Goal: Task Accomplishment & Management: Complete application form

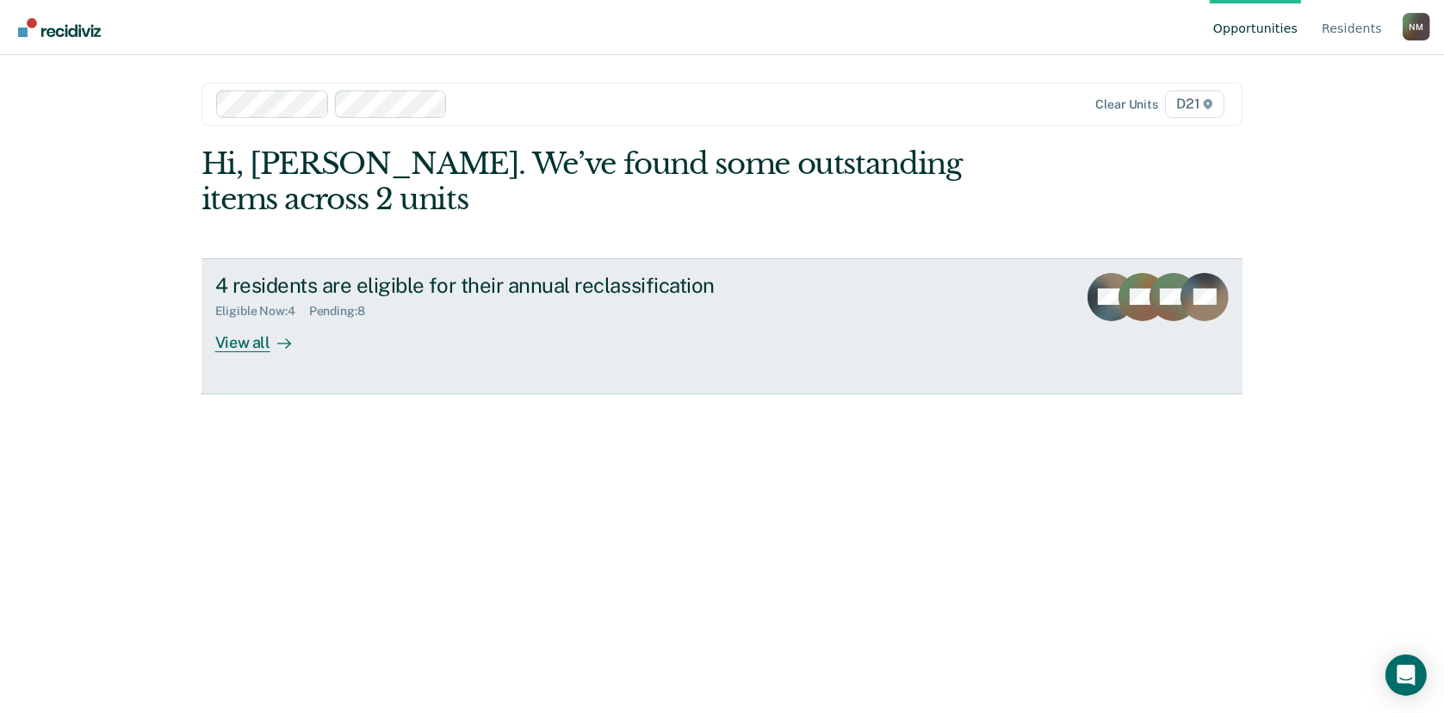
click at [238, 352] on div "View all" at bounding box center [263, 336] width 96 height 34
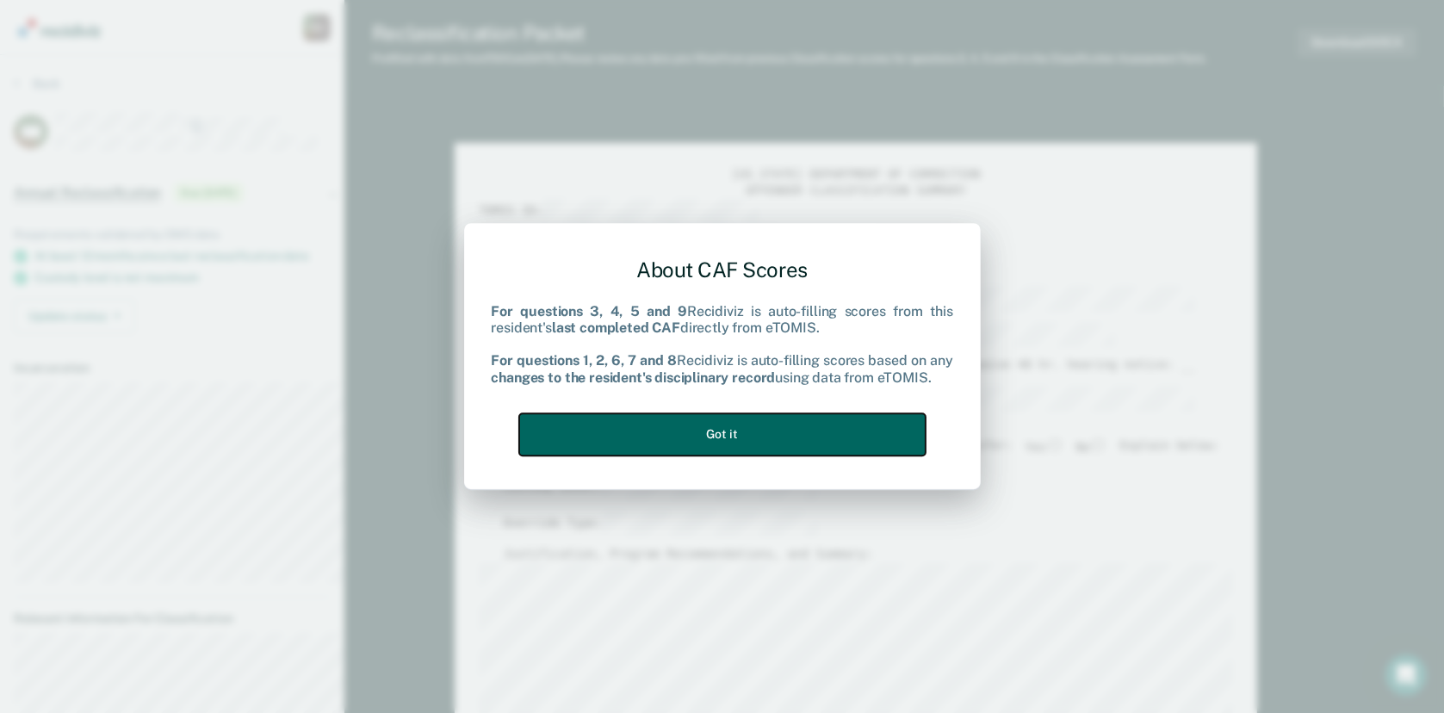
click at [816, 435] on button "Got it" at bounding box center [722, 434] width 406 height 42
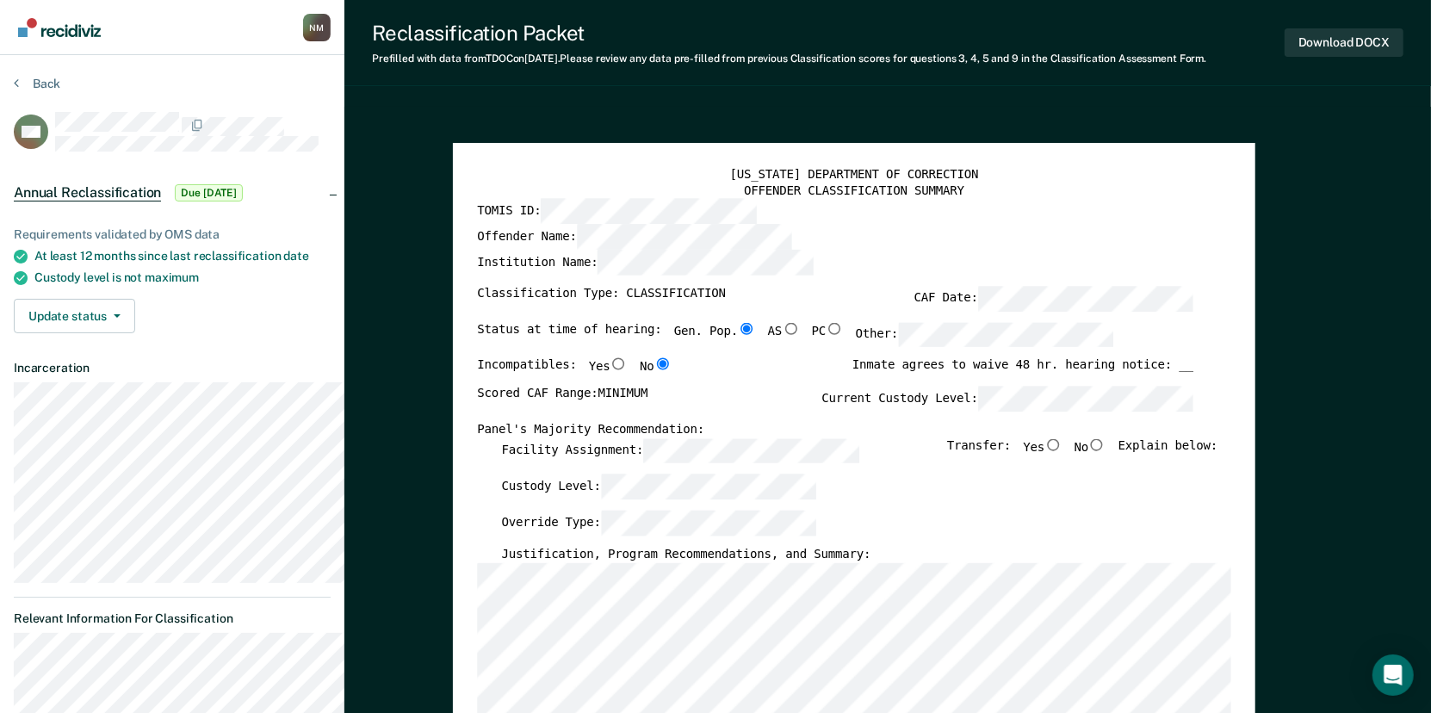
click at [1106, 450] on input "No" at bounding box center [1096, 444] width 17 height 12
type textarea "x"
radio input "true"
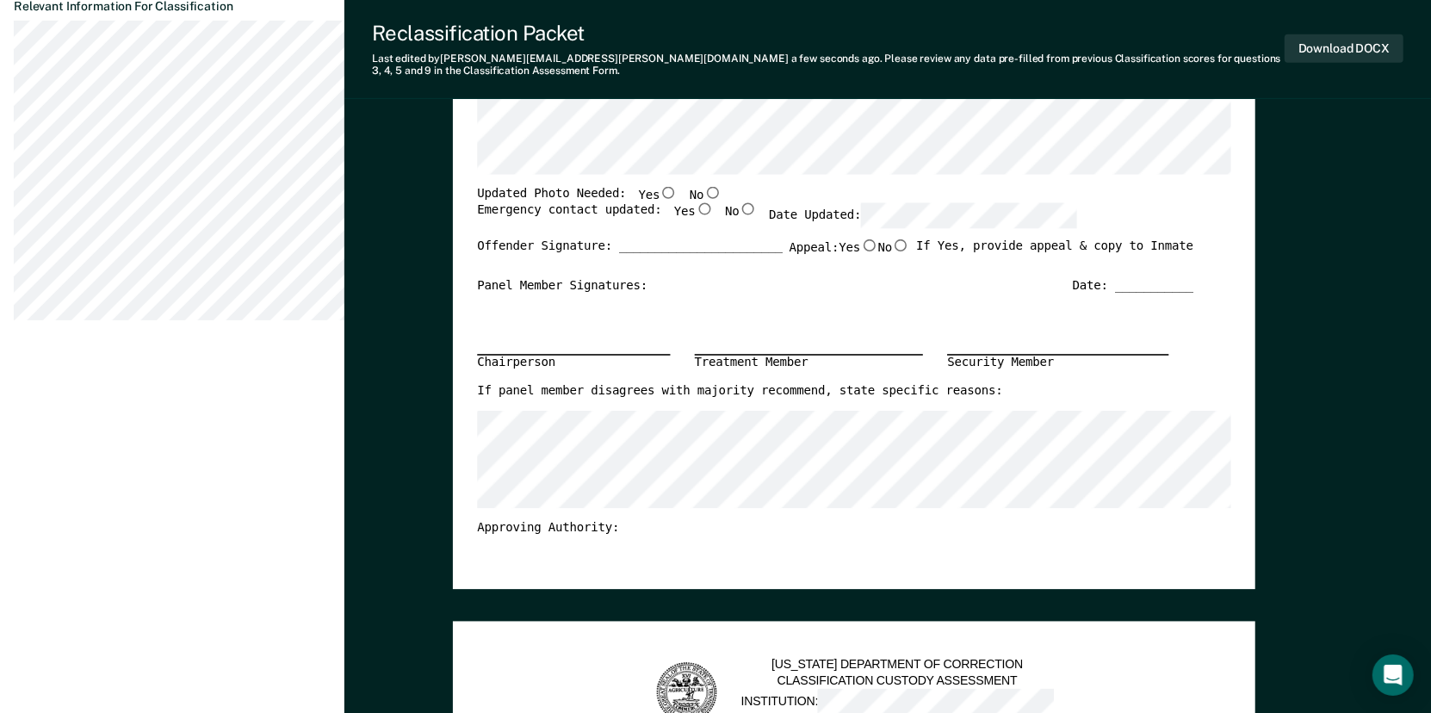
scroll to position [603, 0]
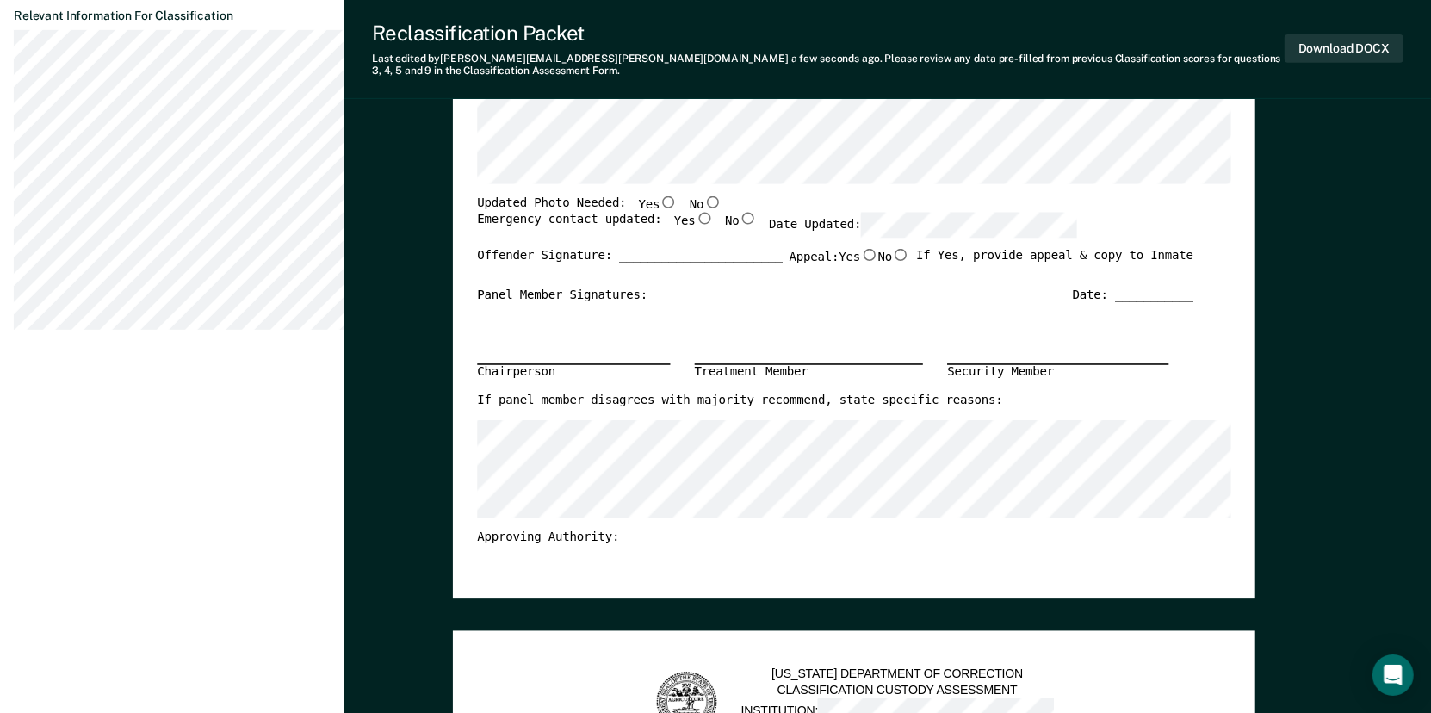
click at [722, 207] on input "No" at bounding box center [712, 201] width 17 height 12
type textarea "x"
radio input "true"
click at [713, 225] on input "Yes" at bounding box center [704, 219] width 17 height 12
type textarea "x"
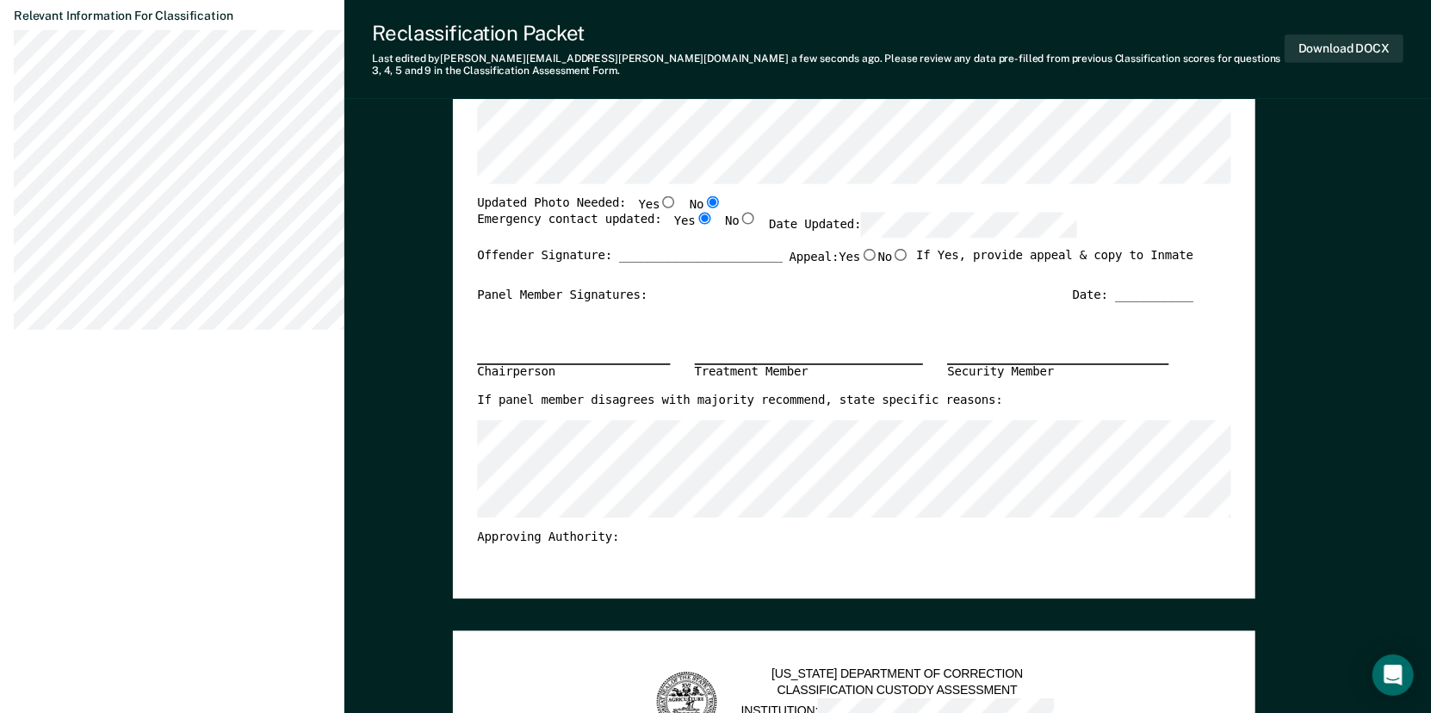
radio input "true"
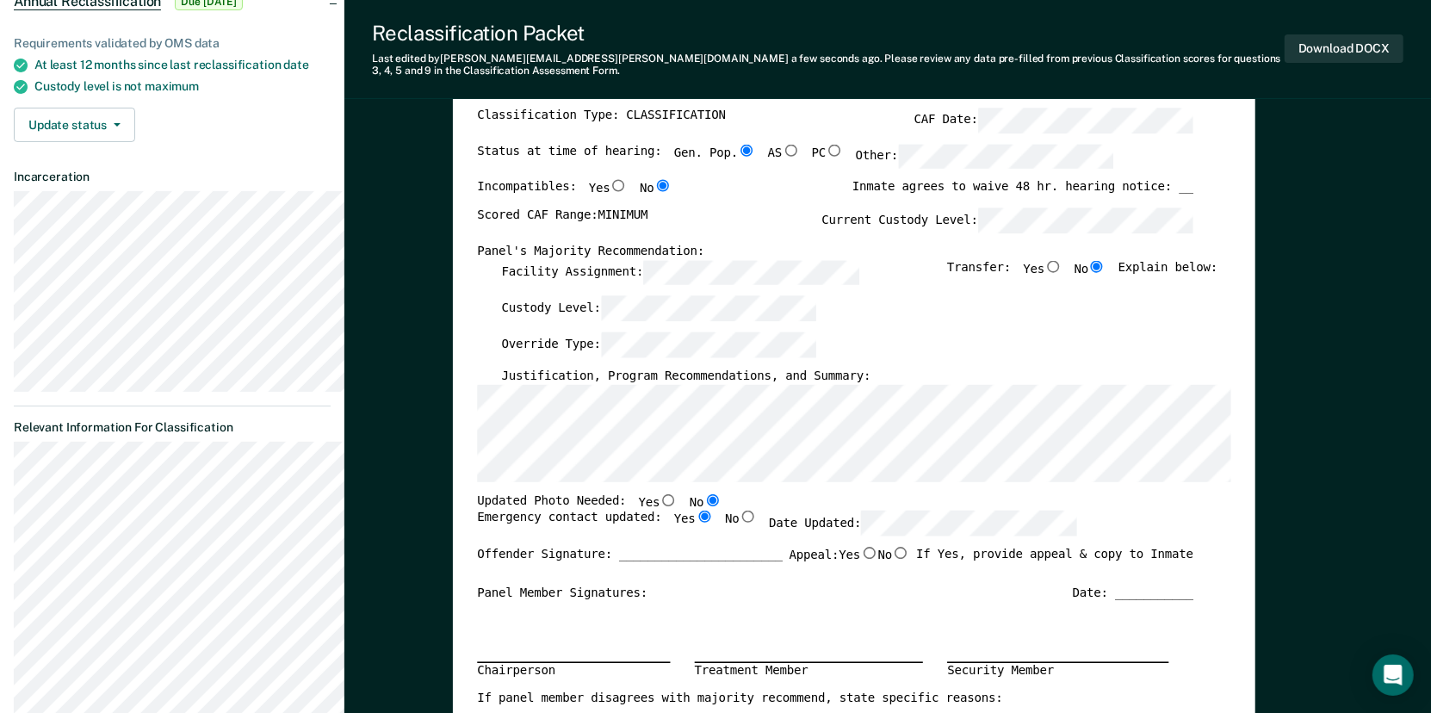
scroll to position [172, 0]
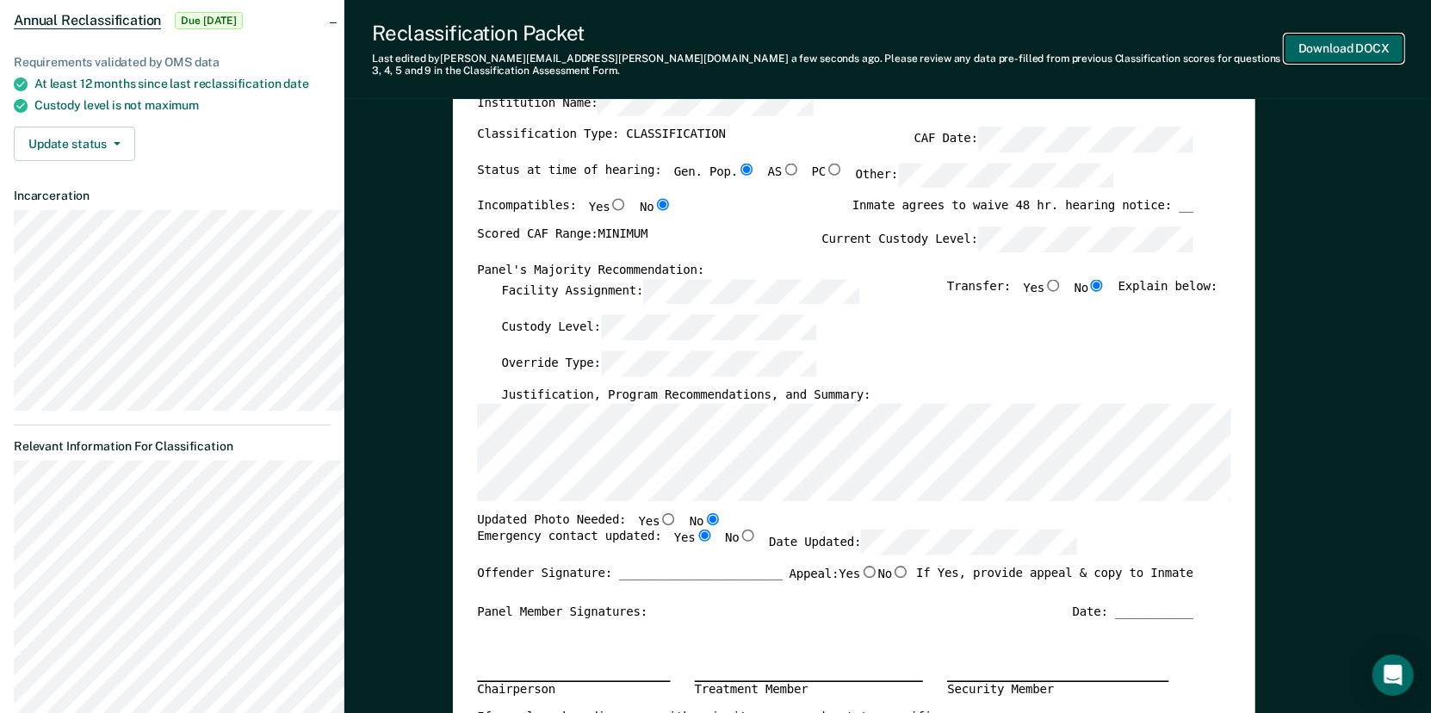
click at [1297, 60] on button "Download DOCX" at bounding box center [1344, 48] width 119 height 28
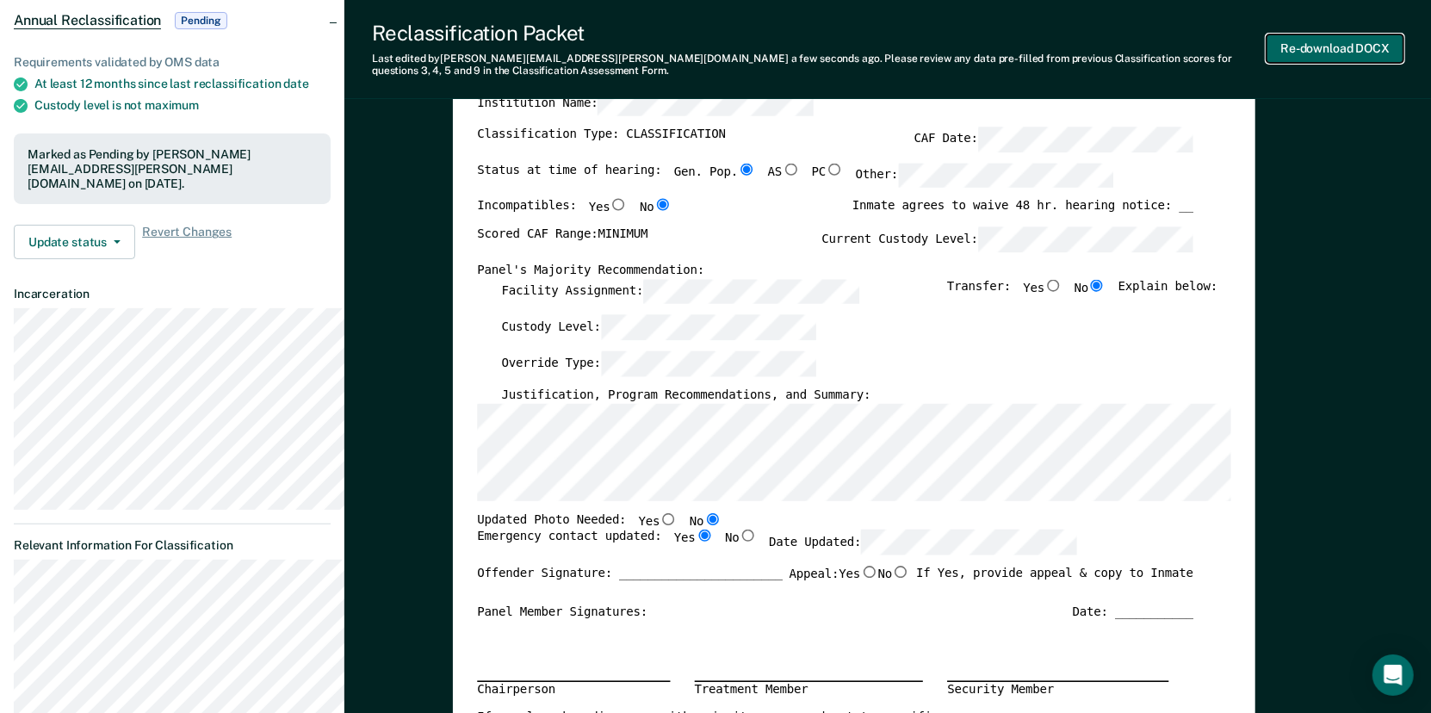
click at [1342, 52] on button "Re-download DOCX" at bounding box center [1335, 48] width 137 height 28
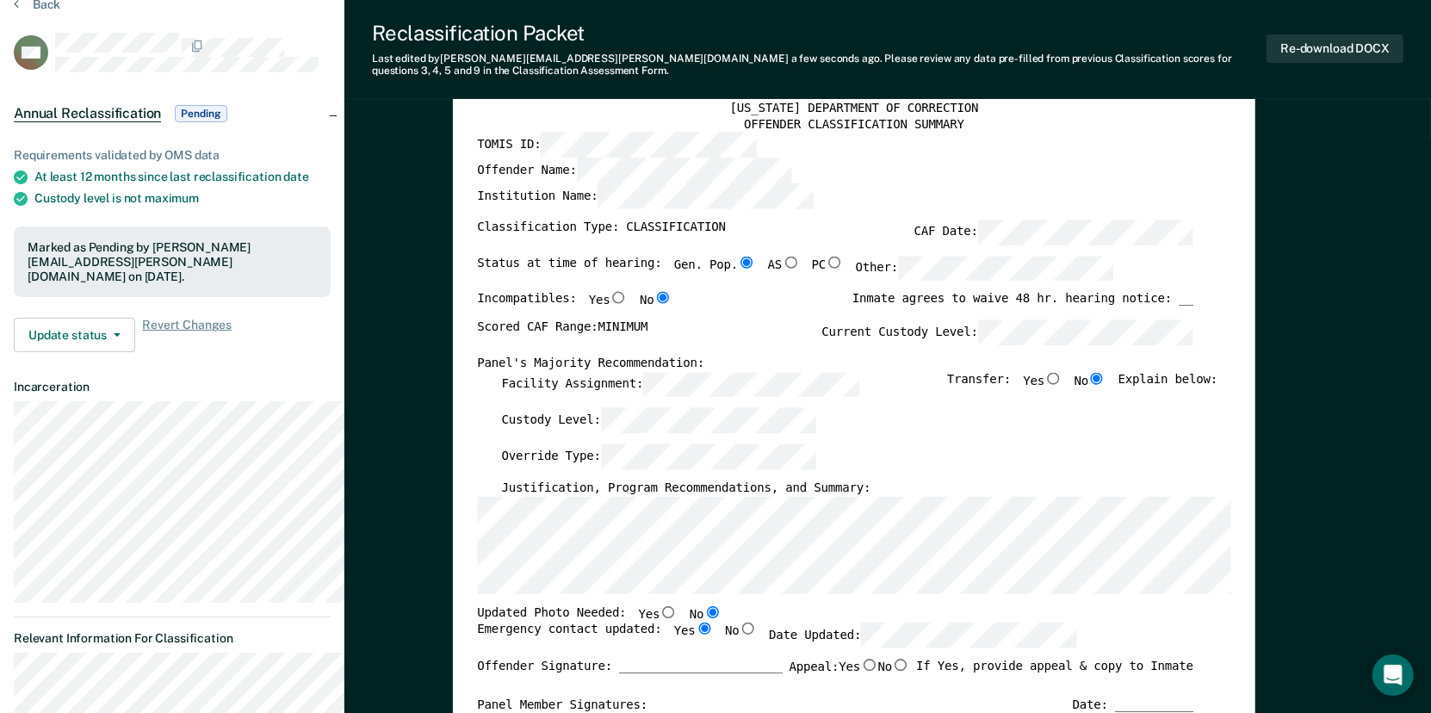
scroll to position [0, 0]
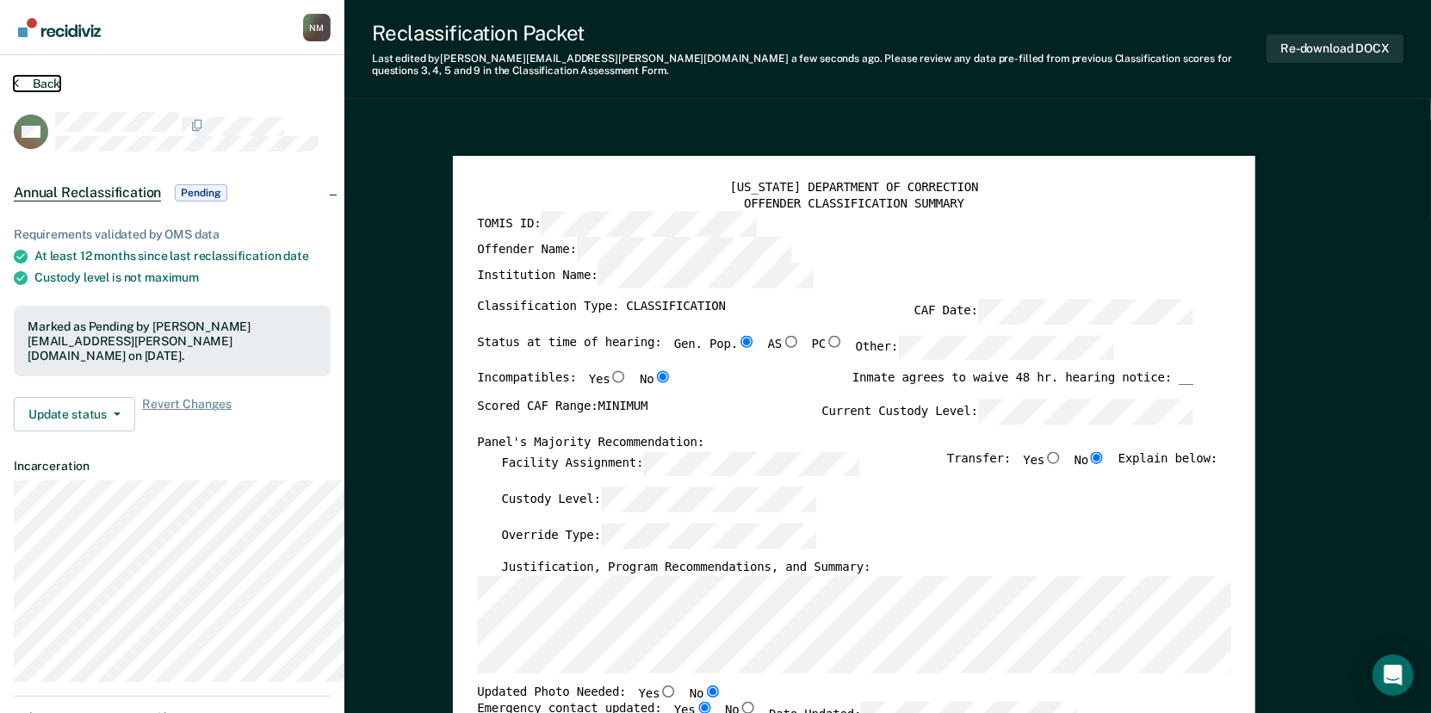
click at [34, 87] on button "Back" at bounding box center [37, 83] width 46 height 15
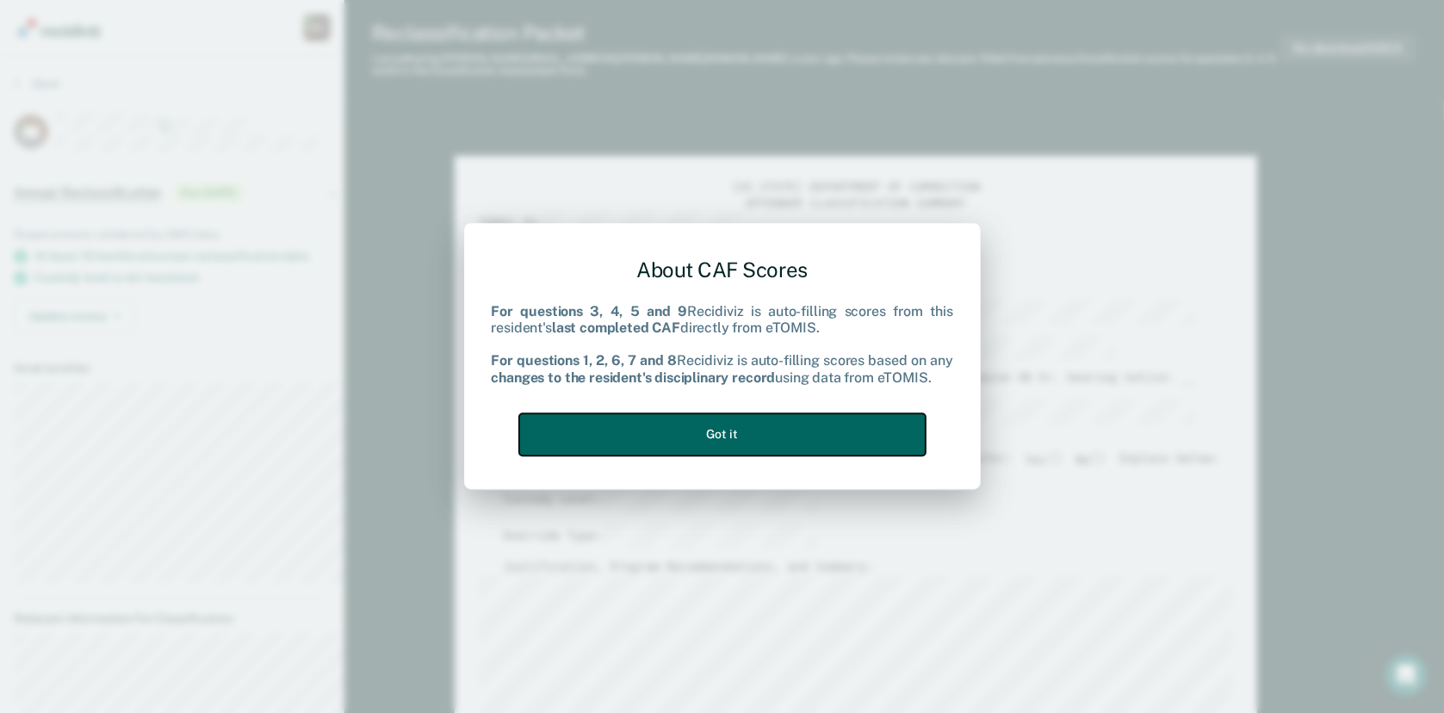
click at [790, 437] on button "Got it" at bounding box center [722, 434] width 406 height 42
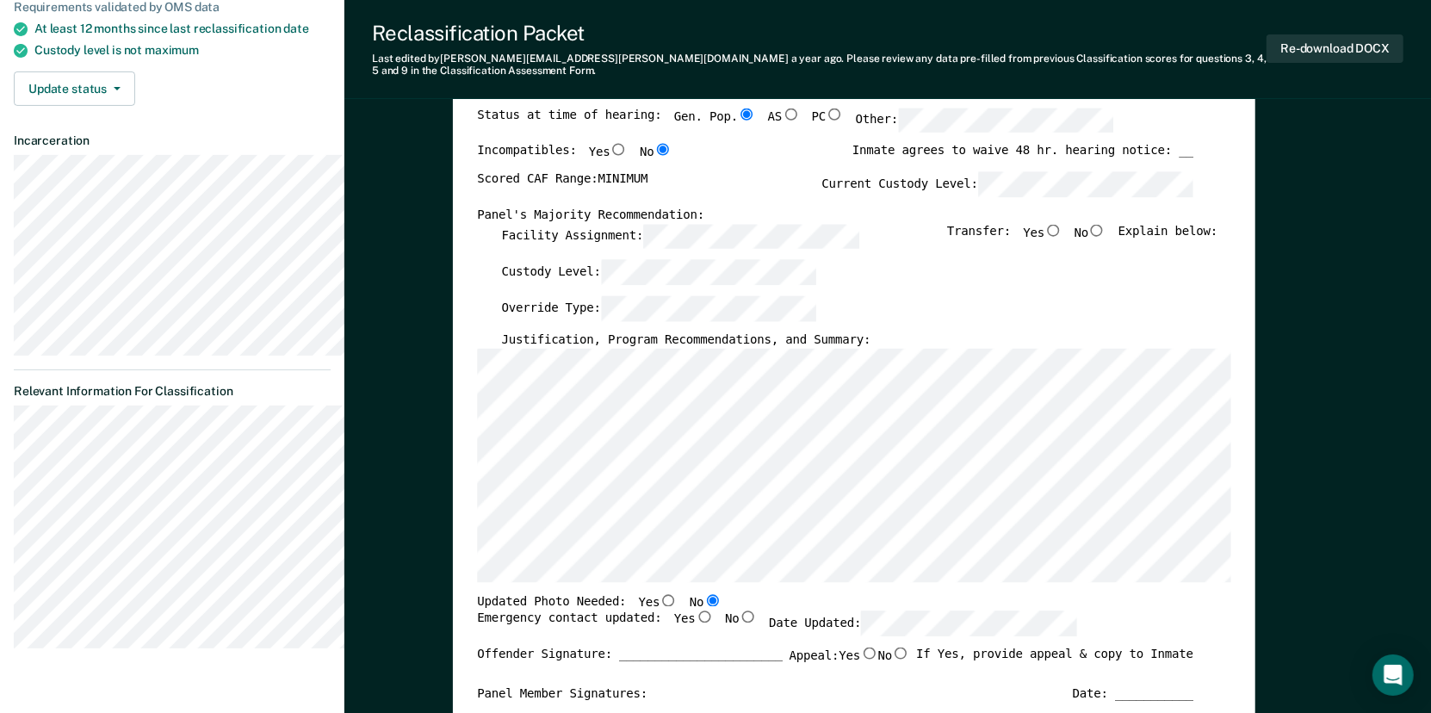
scroll to position [258, 0]
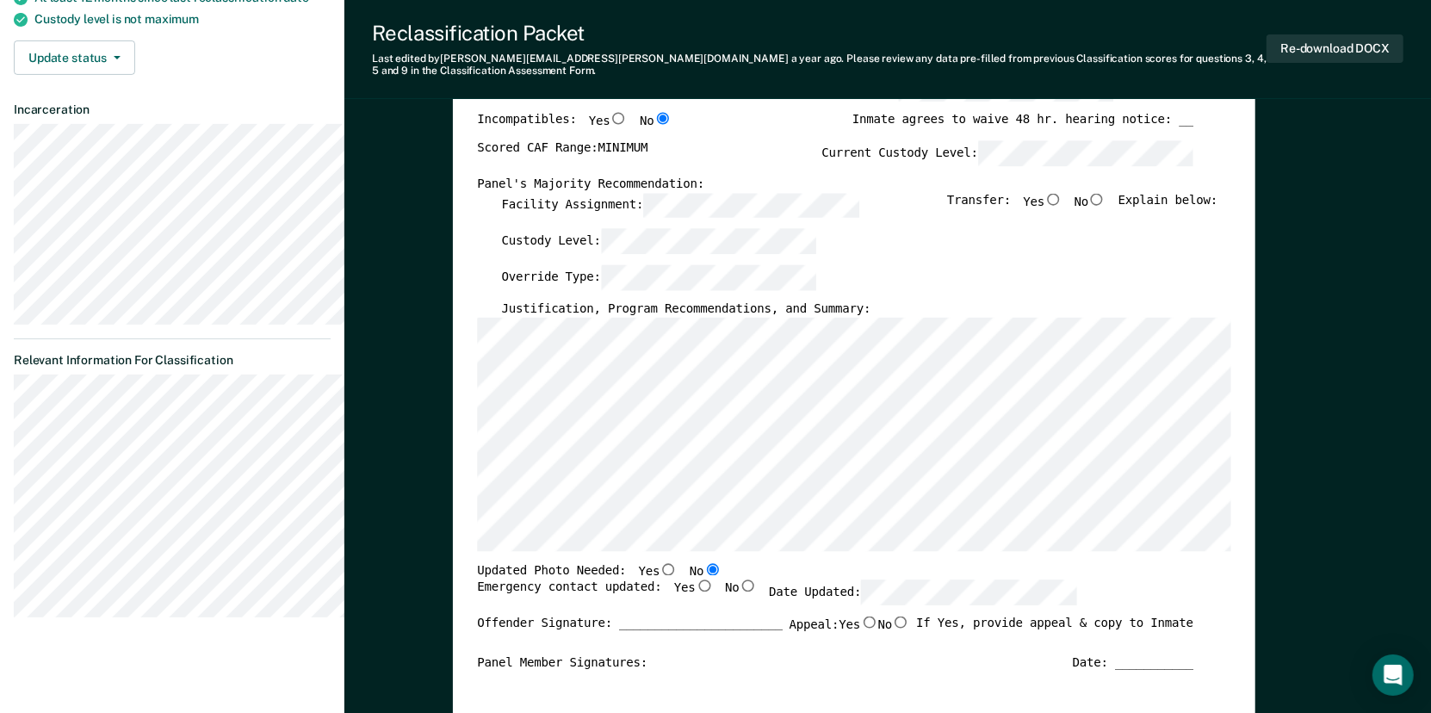
click at [1106, 204] on input "No" at bounding box center [1096, 198] width 17 height 12
type textarea "x"
radio input "true"
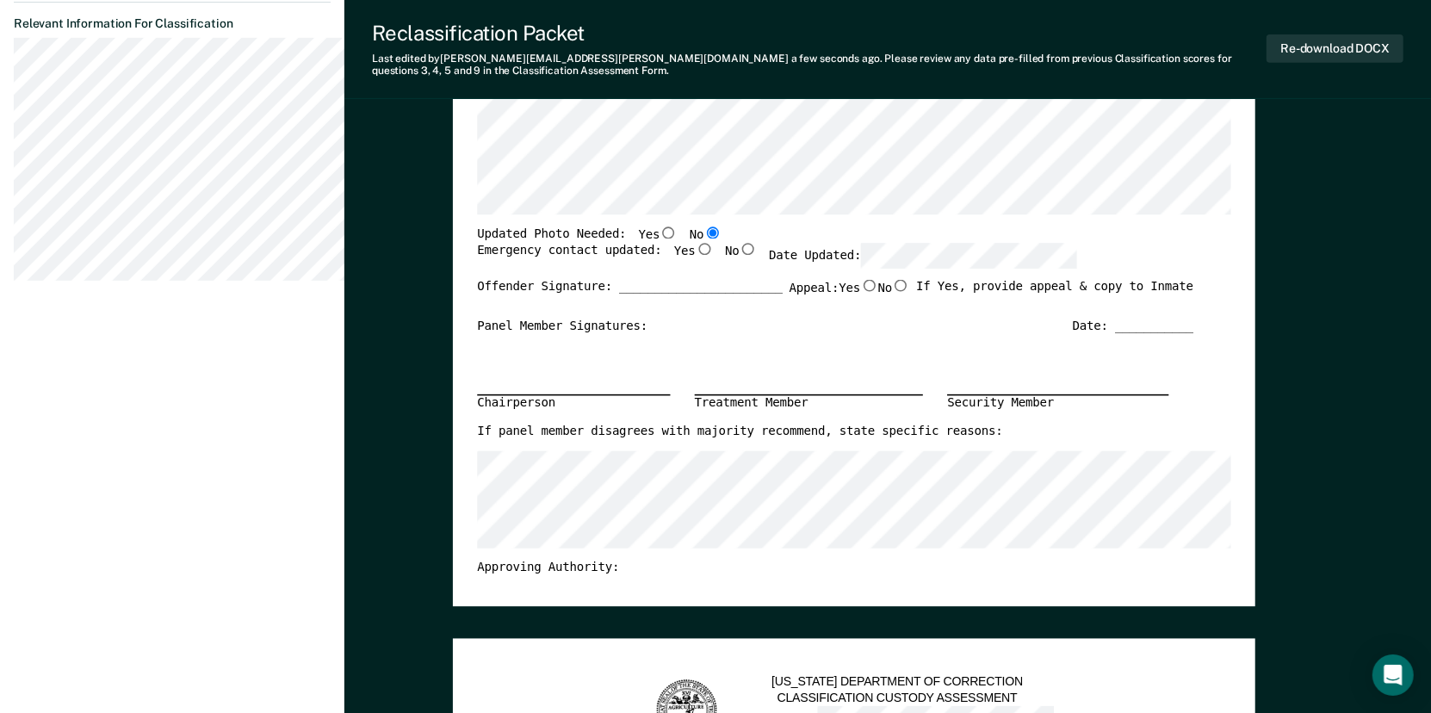
scroll to position [603, 0]
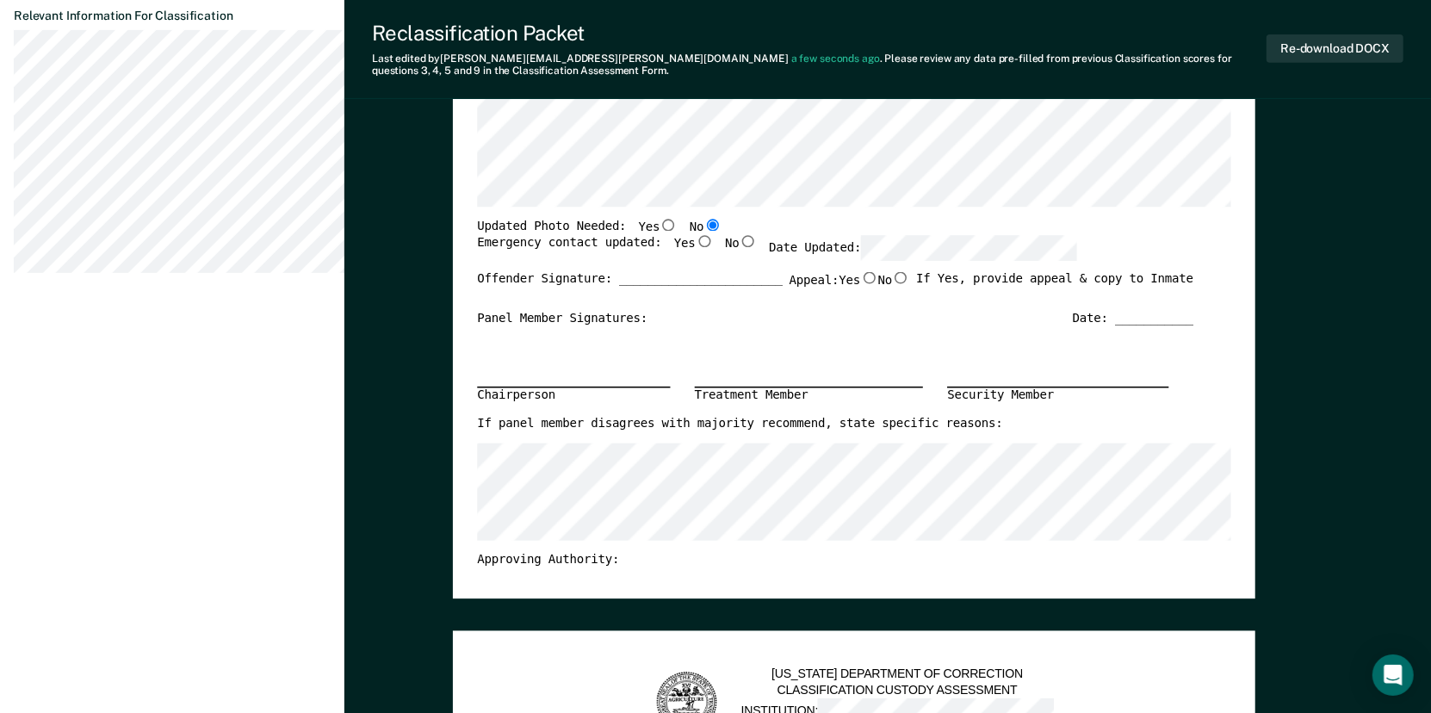
click at [713, 247] on input "Yes" at bounding box center [704, 241] width 17 height 12
type textarea "x"
radio input "true"
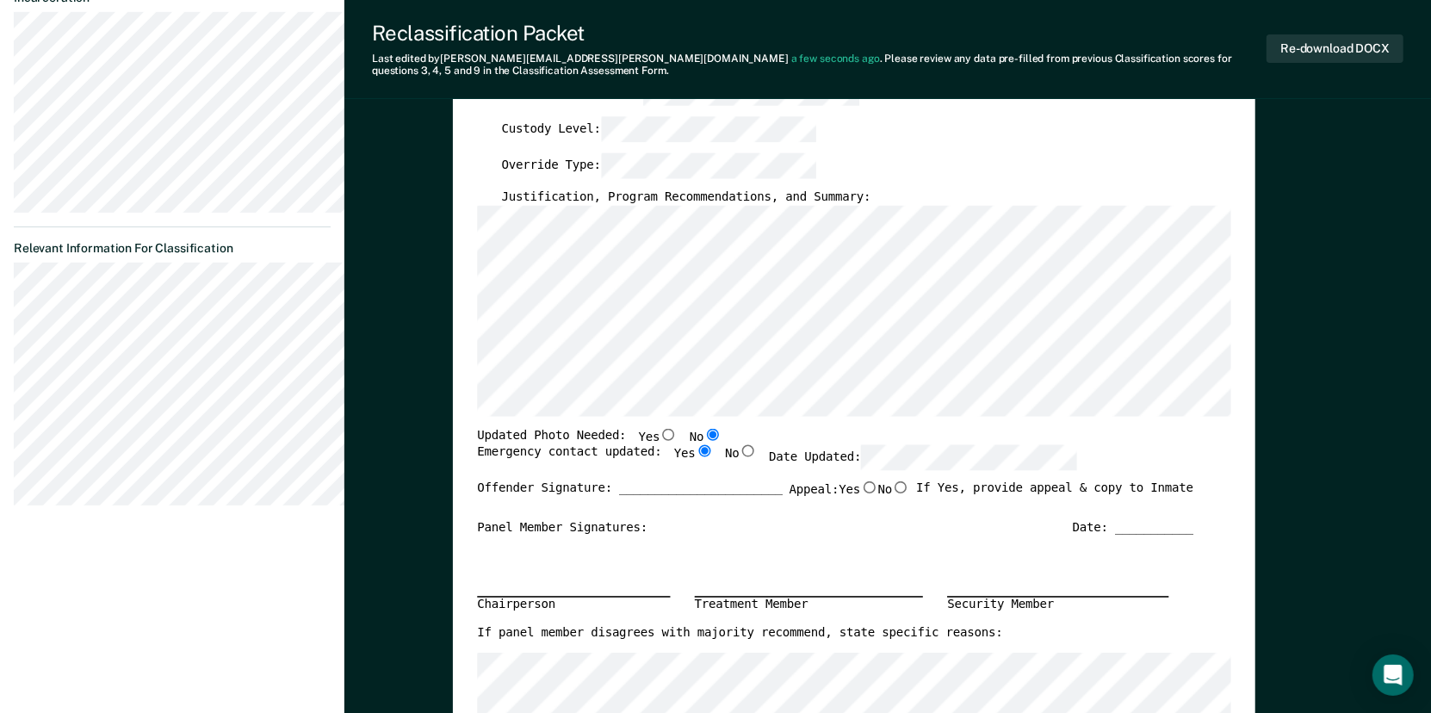
scroll to position [453, 0]
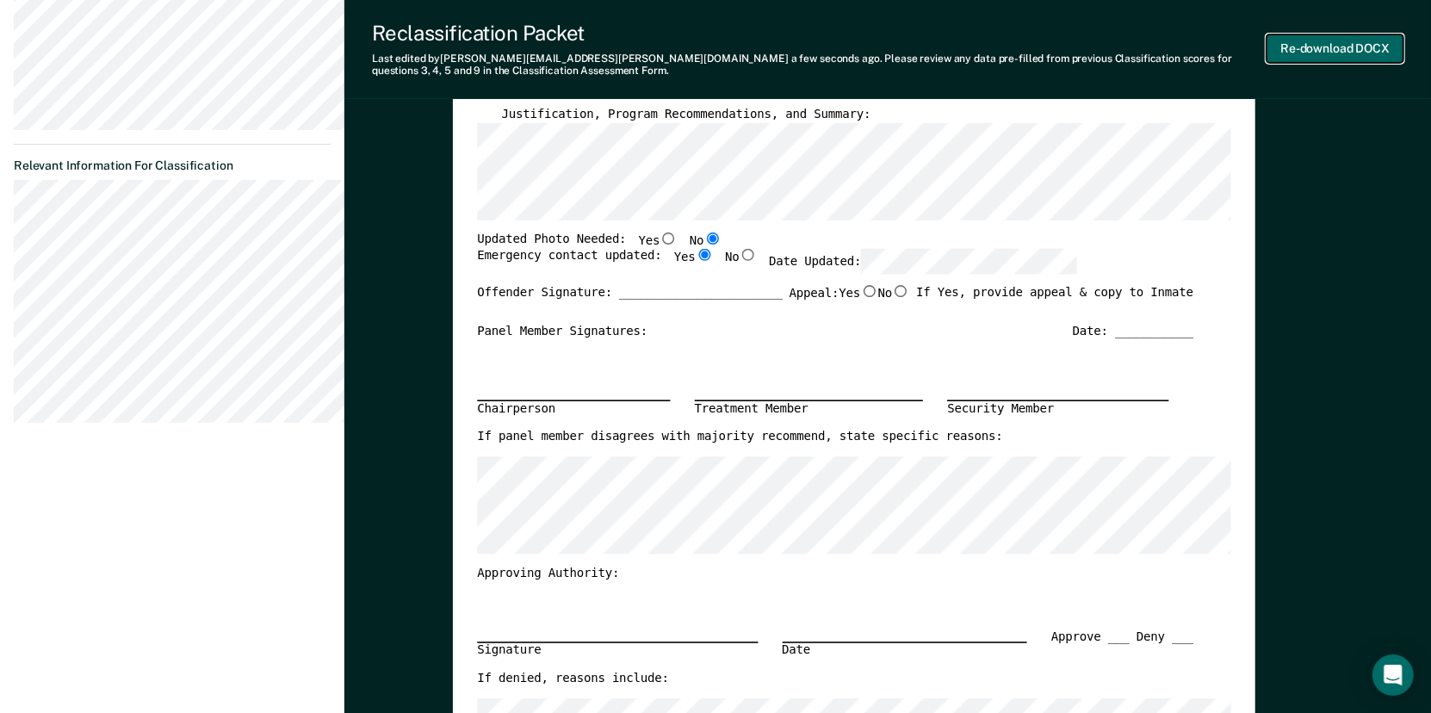
click at [1316, 59] on button "Re-download DOCX" at bounding box center [1335, 48] width 137 height 28
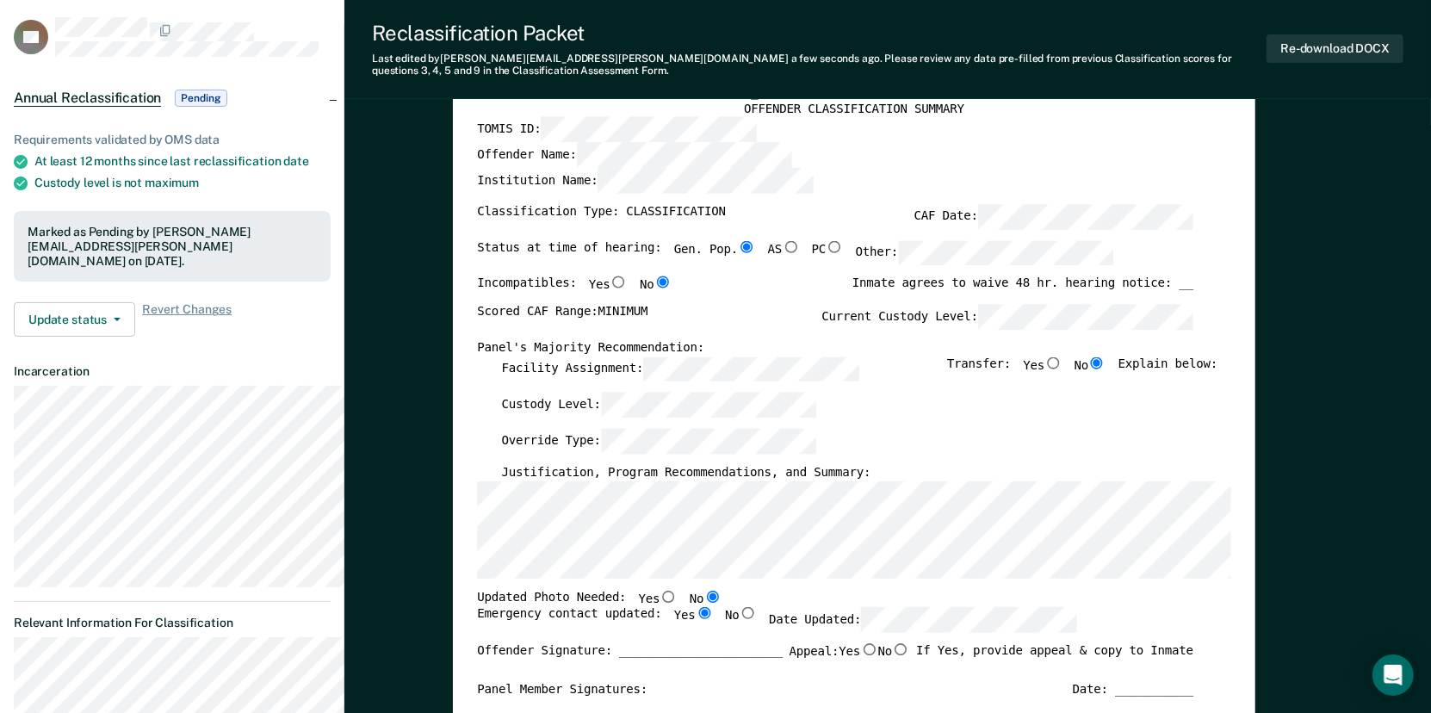
scroll to position [0, 0]
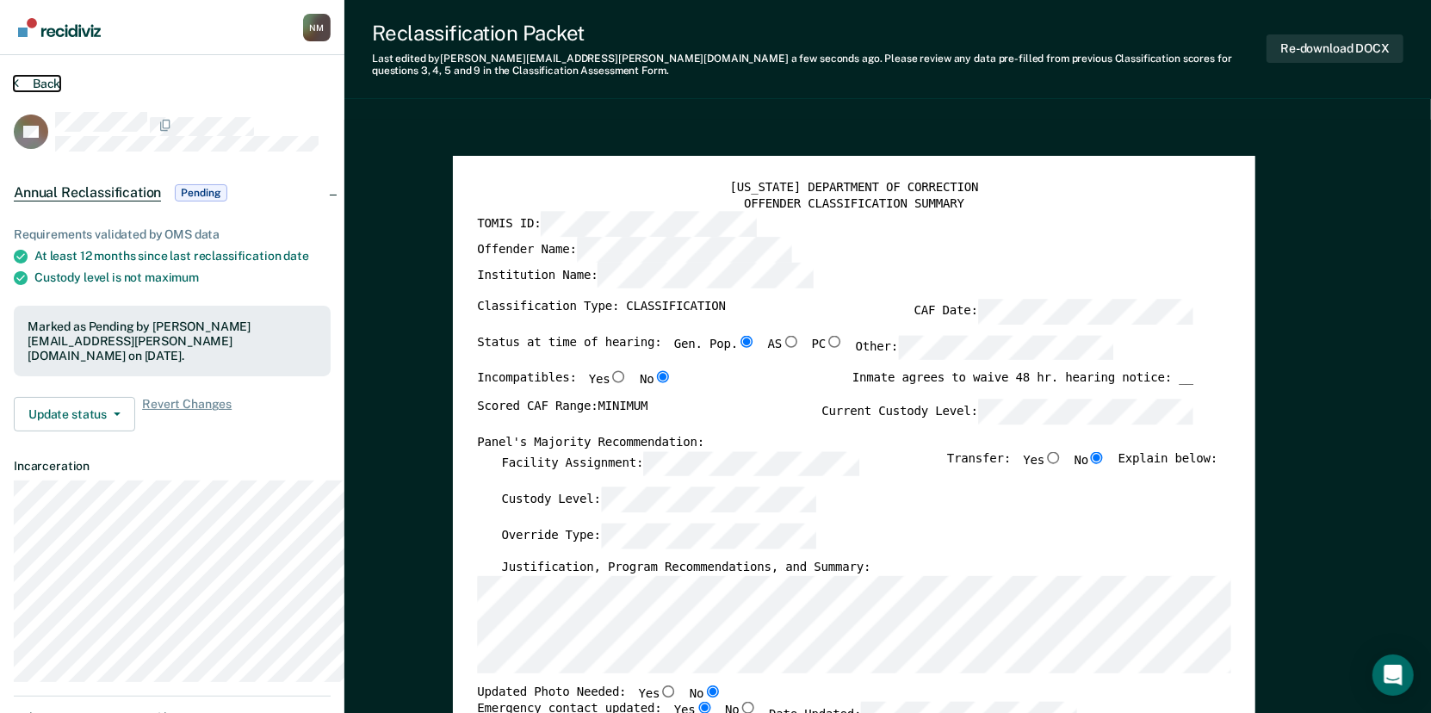
click at [17, 86] on icon at bounding box center [16, 83] width 5 height 14
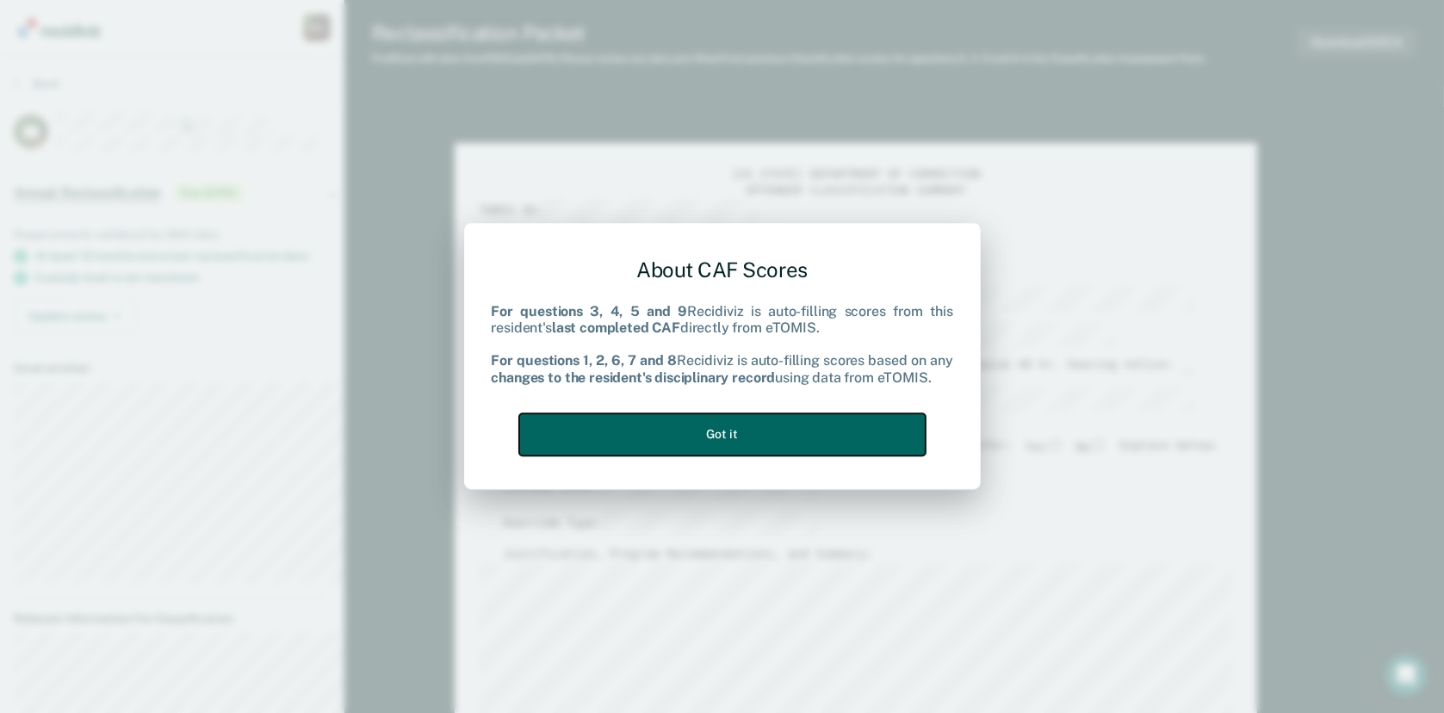
click at [820, 435] on button "Got it" at bounding box center [722, 434] width 406 height 42
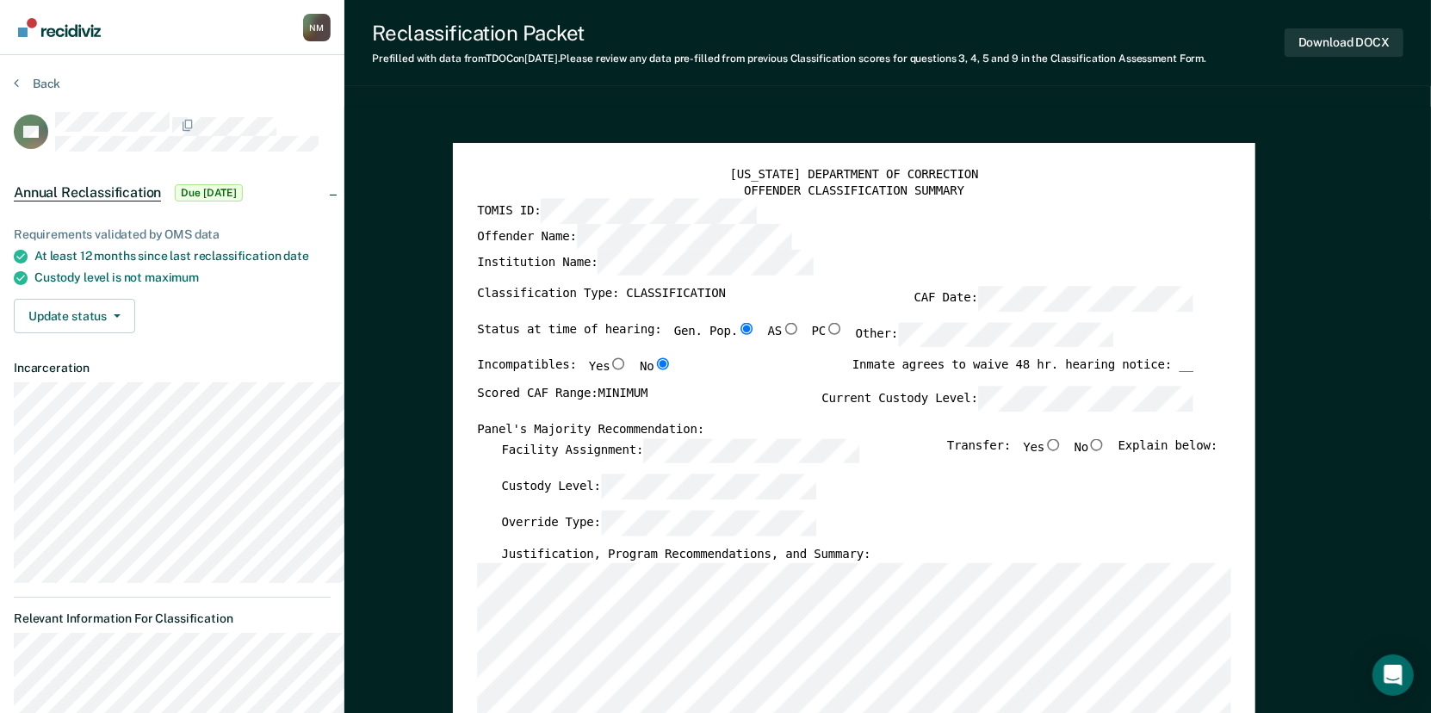
click at [1106, 450] on input "No" at bounding box center [1096, 444] width 17 height 12
type textarea "x"
radio input "true"
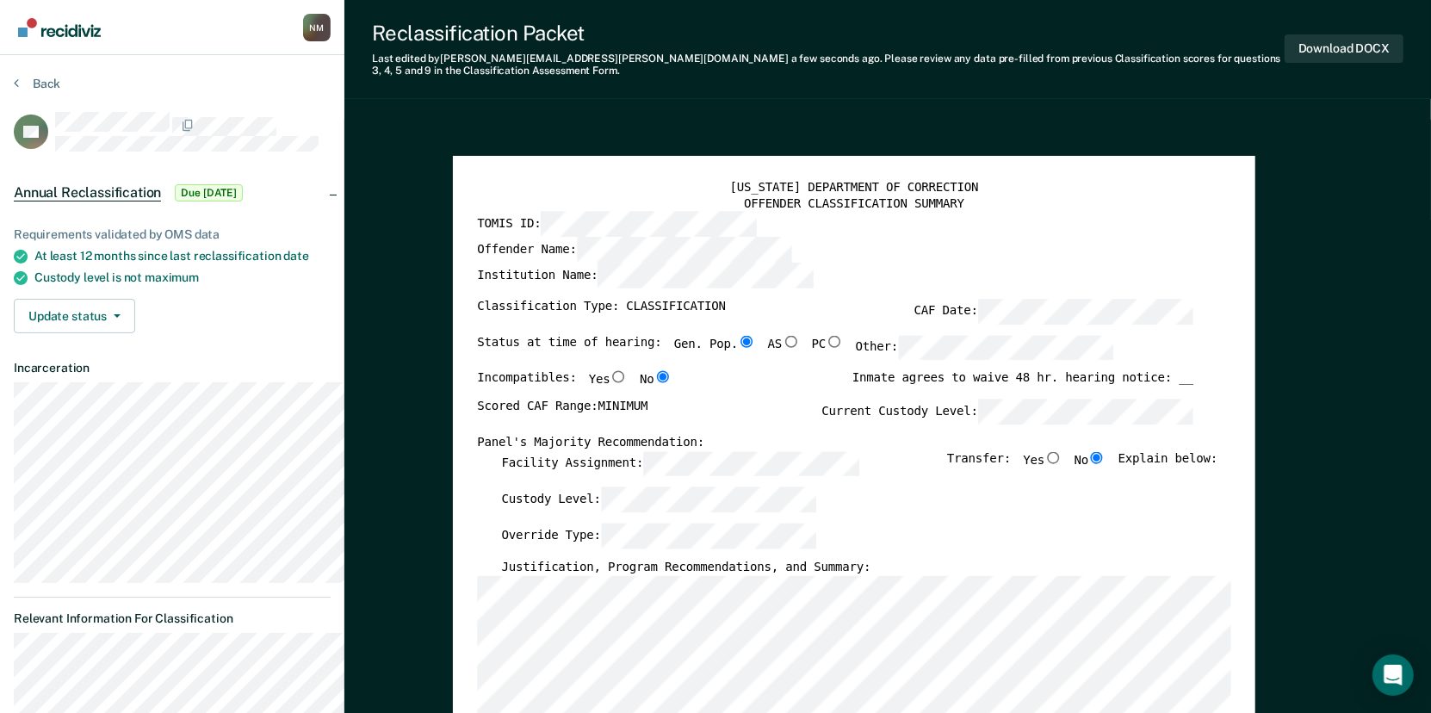
scroll to position [430, 0]
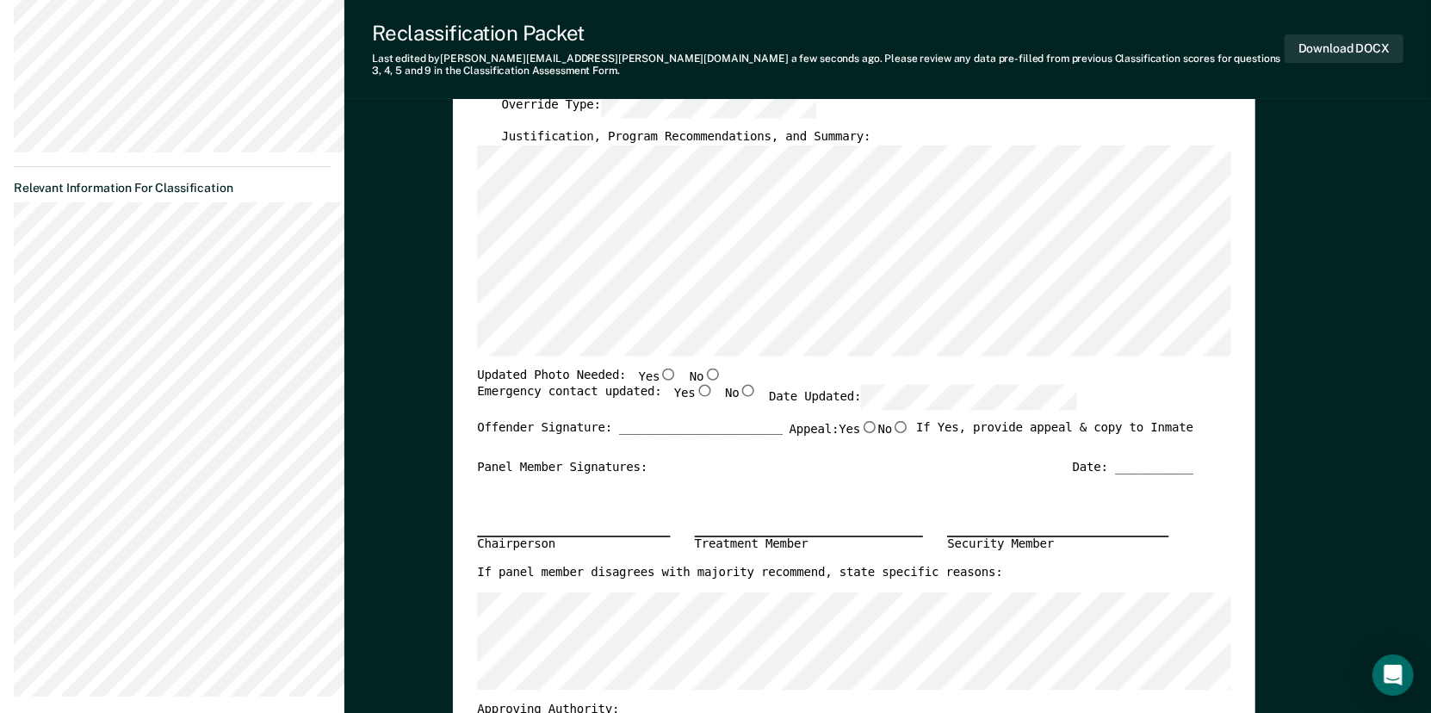
click at [722, 380] on input "No" at bounding box center [712, 374] width 17 height 12
type textarea "x"
radio input "true"
click at [713, 397] on input "Yes" at bounding box center [704, 391] width 17 height 12
type textarea "x"
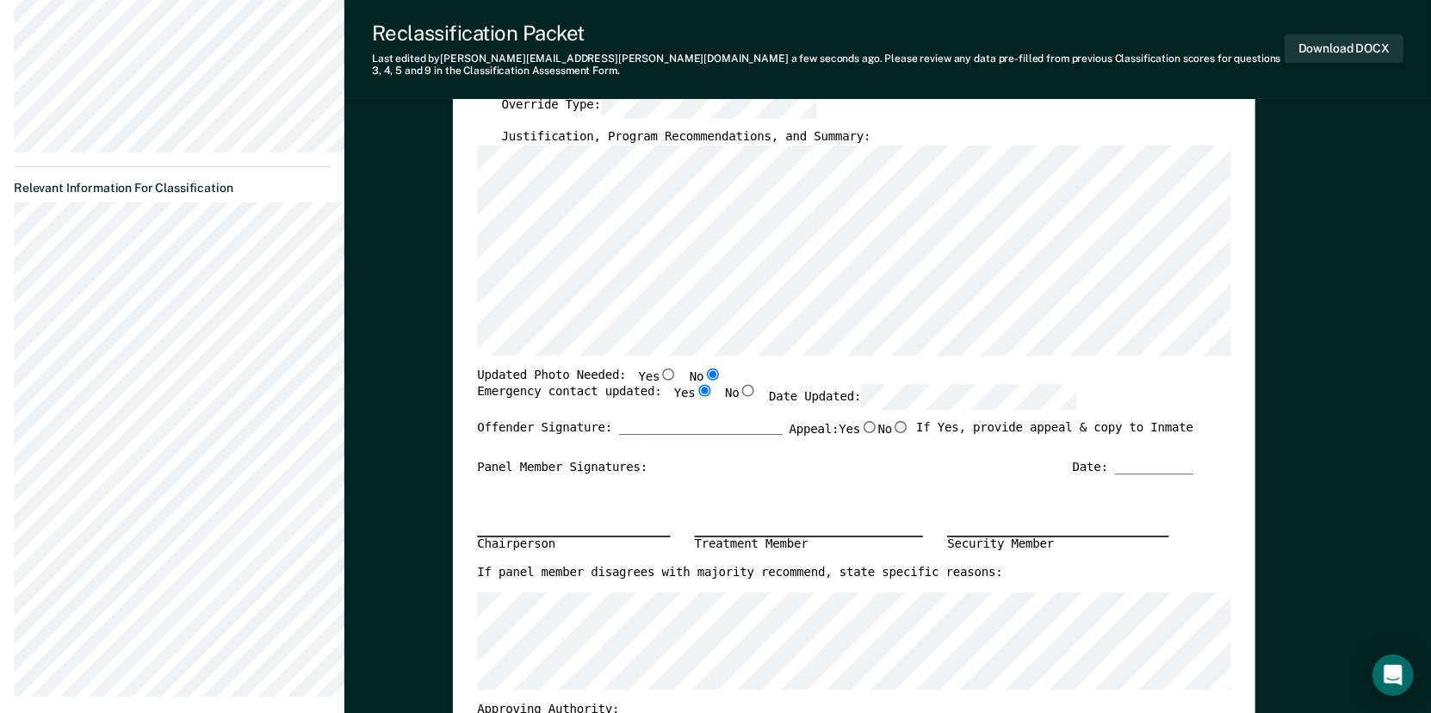
radio input "true"
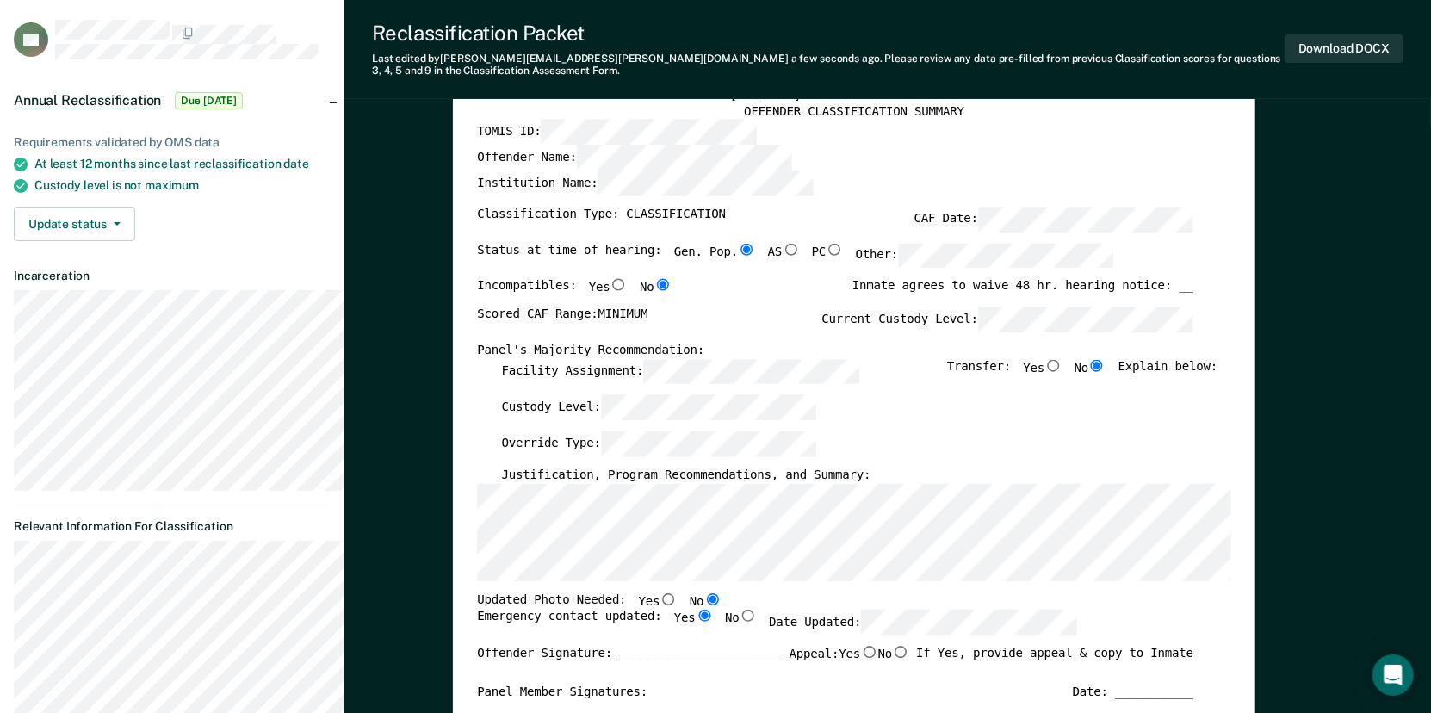
scroll to position [0, 0]
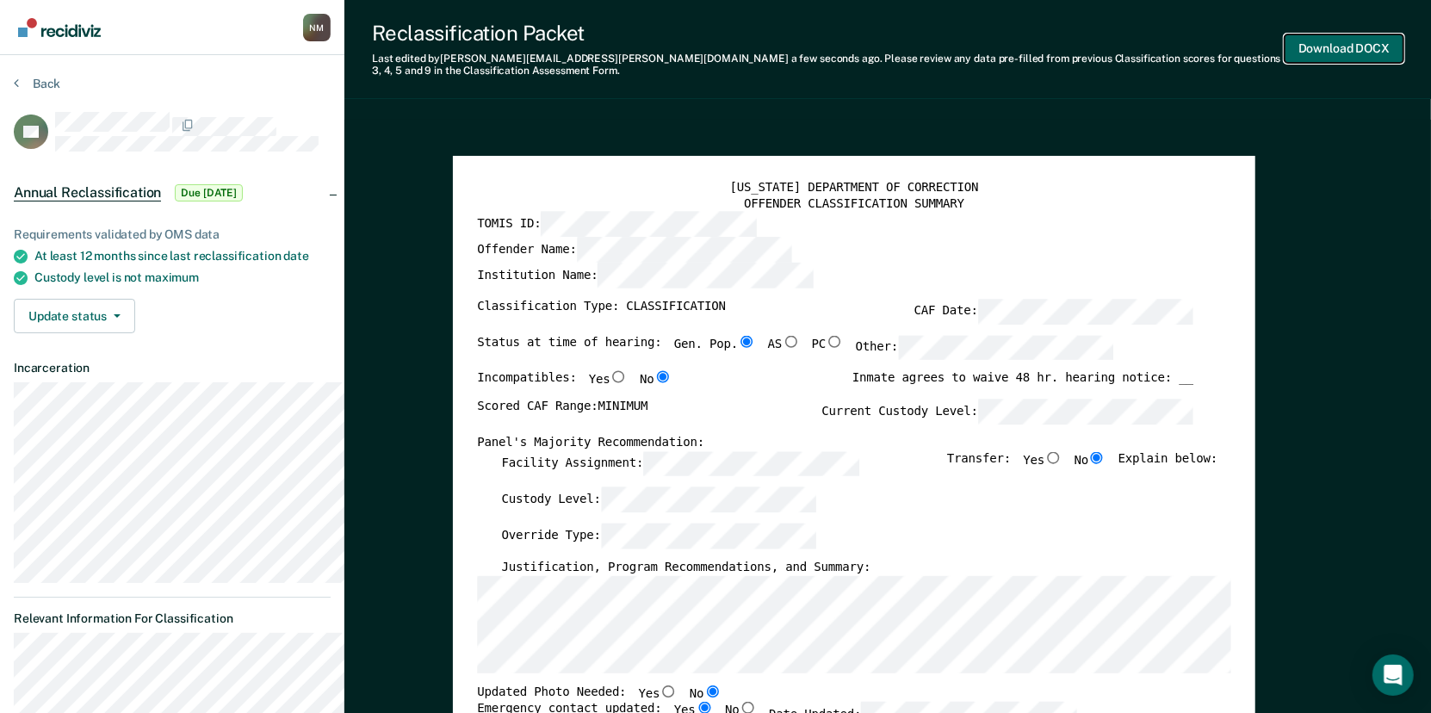
click at [1384, 58] on button "Download DOCX" at bounding box center [1344, 48] width 119 height 28
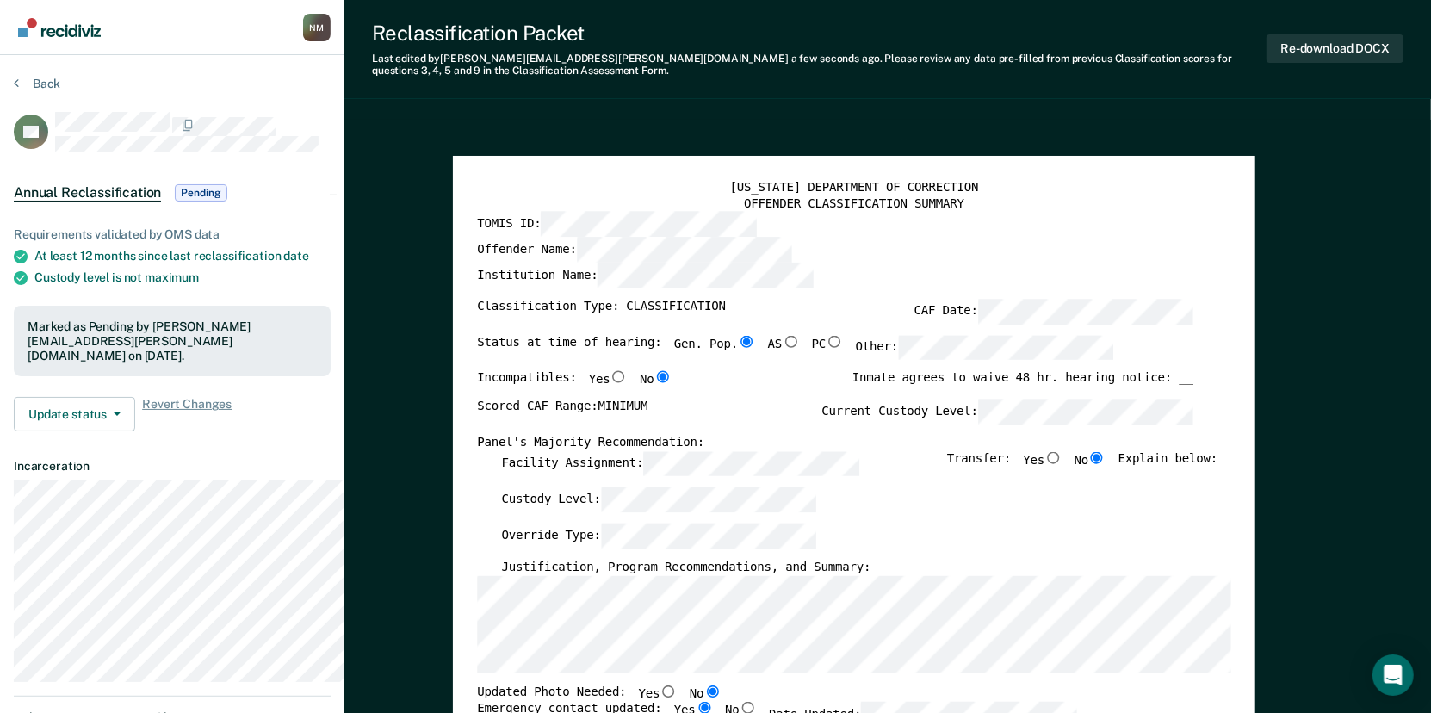
click at [13, 92] on section "Back TF Annual Reclassification Pending Requirements validated by OMS data At l…" at bounding box center [172, 657] width 344 height 1205
click at [15, 89] on icon at bounding box center [16, 83] width 5 height 14
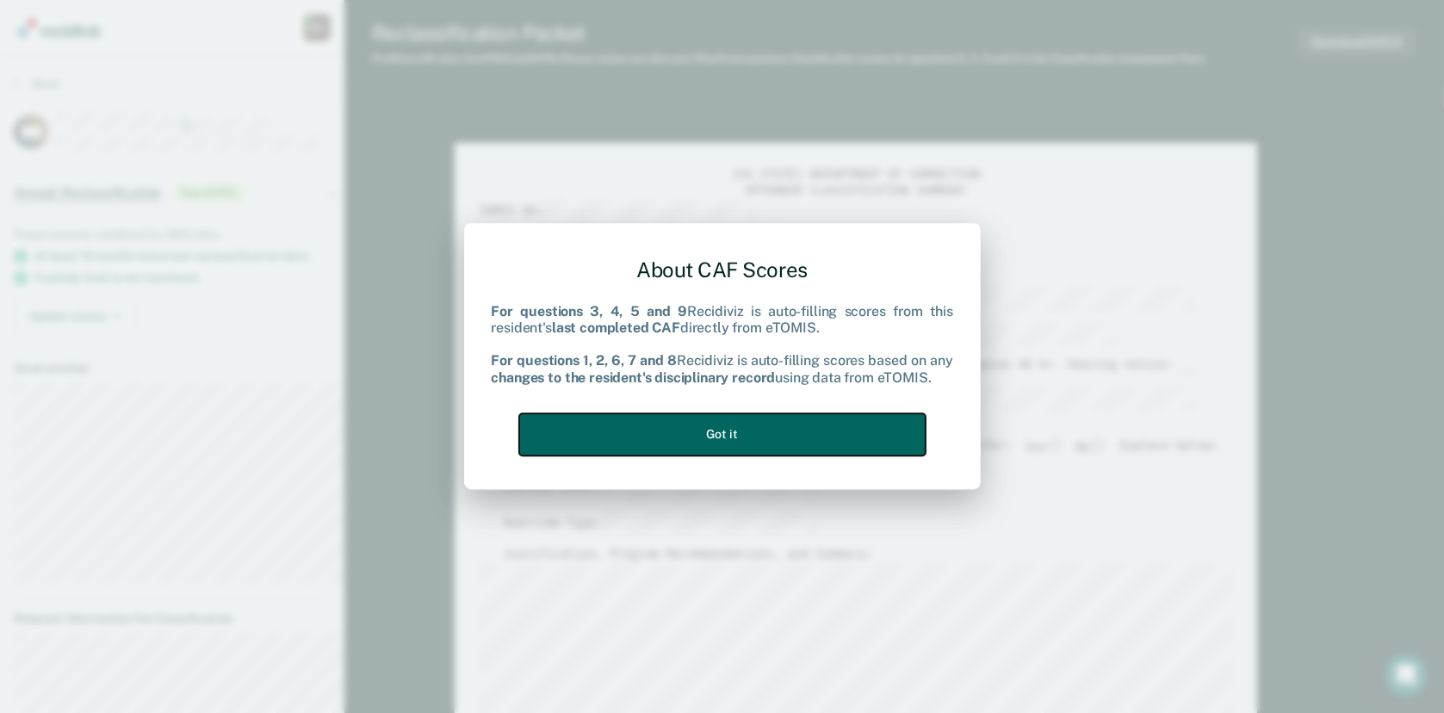
click at [827, 441] on button "Got it" at bounding box center [722, 434] width 406 height 42
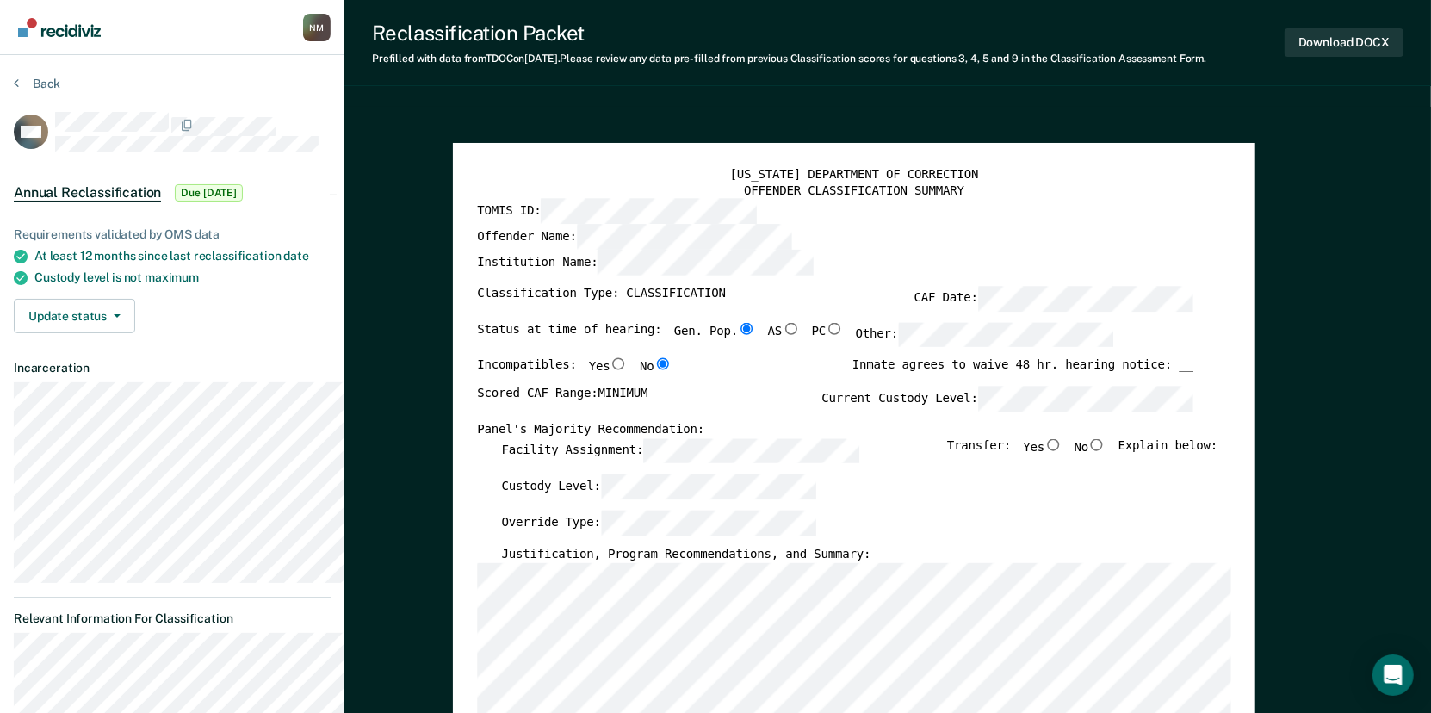
scroll to position [86, 0]
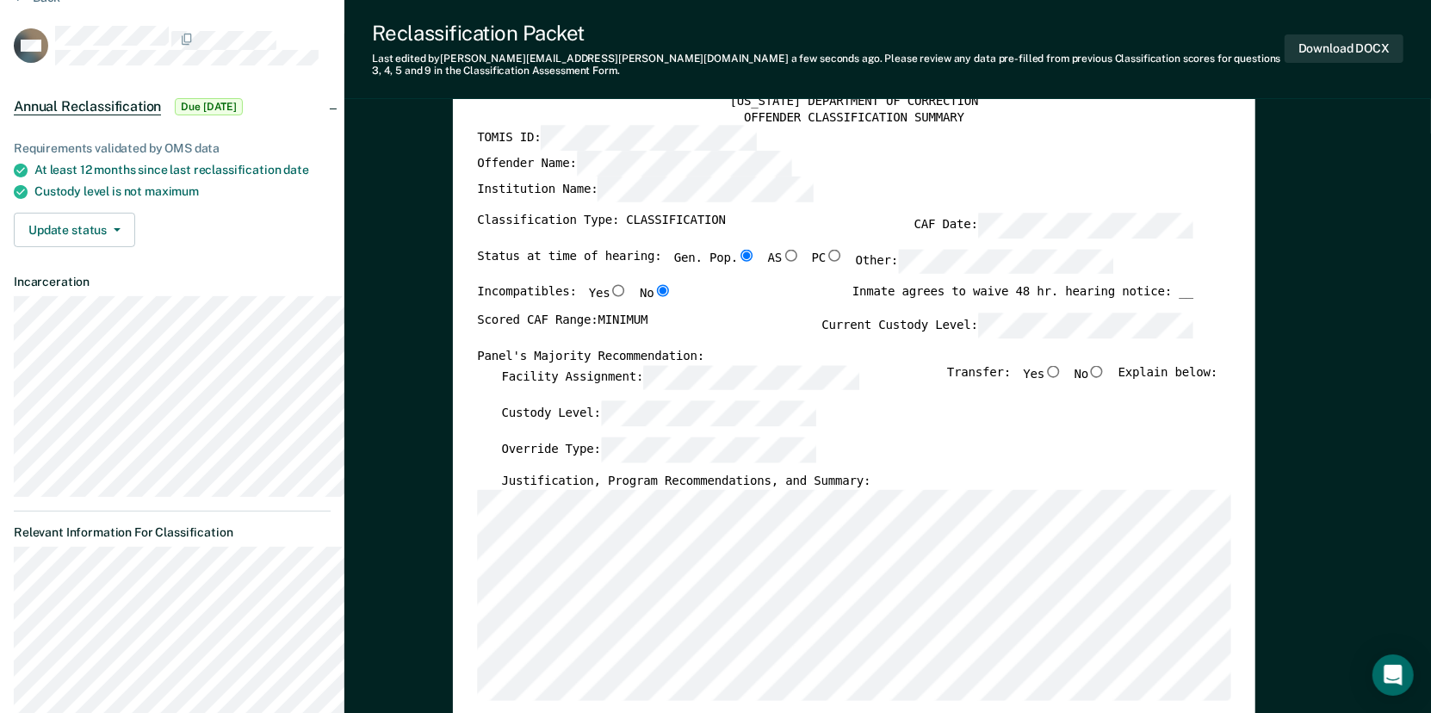
click at [1106, 376] on input "No" at bounding box center [1096, 370] width 17 height 12
type textarea "x"
radio input "true"
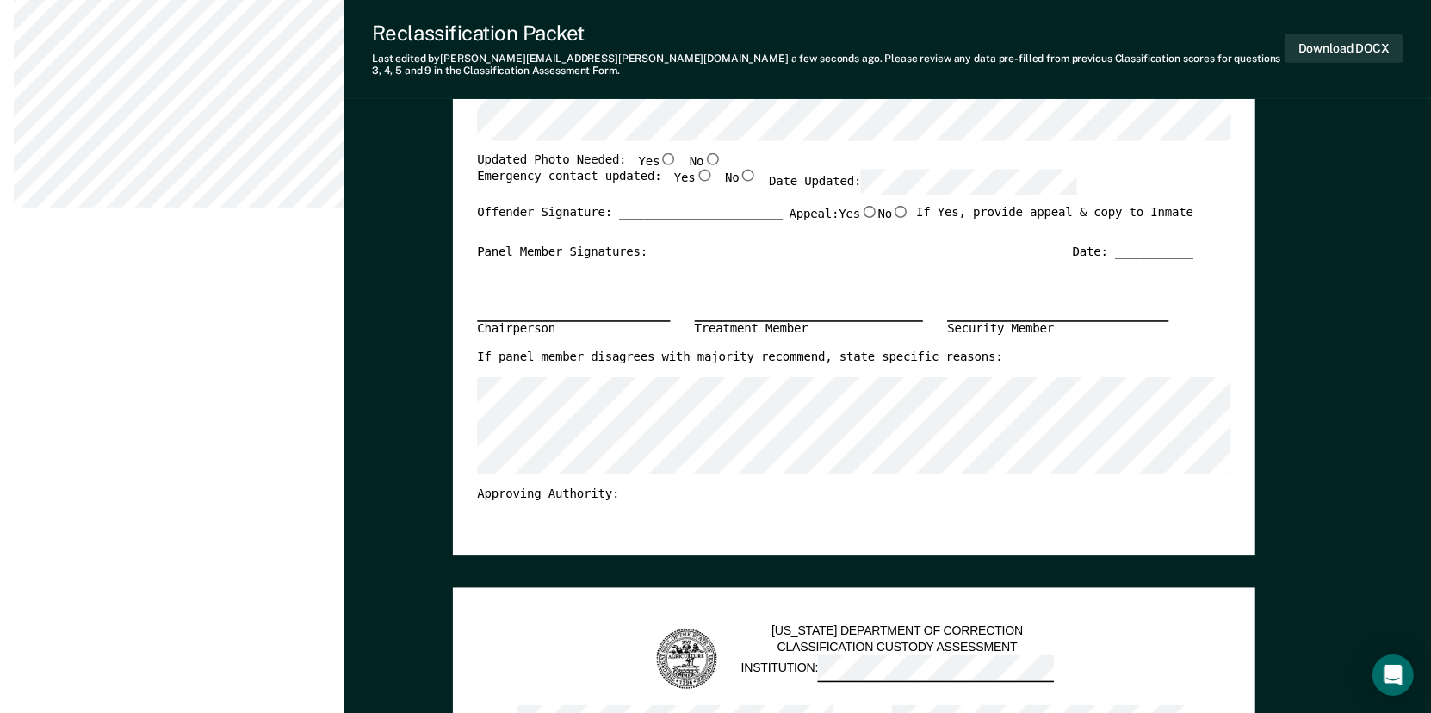
scroll to position [603, 0]
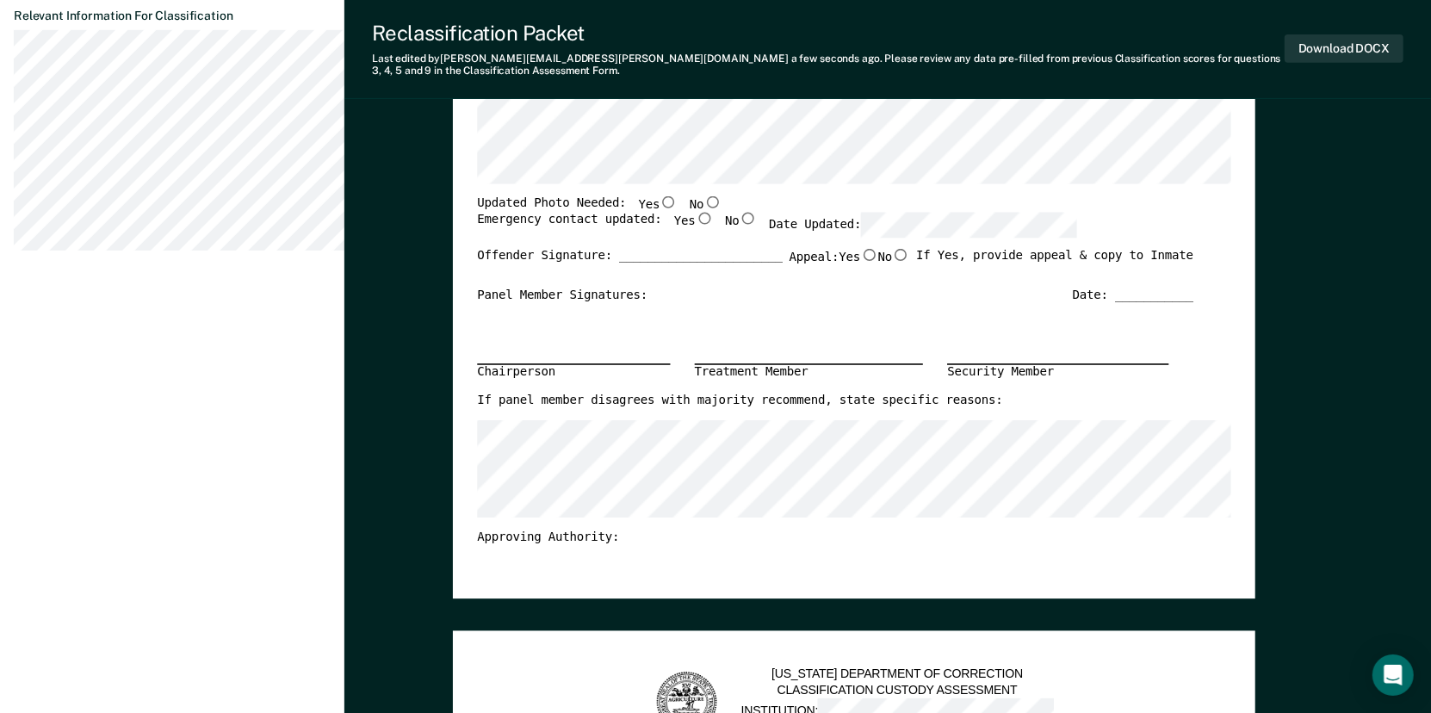
click at [722, 207] on input "No" at bounding box center [712, 201] width 17 height 12
type textarea "x"
radio input "true"
click at [713, 225] on input "Yes" at bounding box center [704, 219] width 17 height 12
type textarea "x"
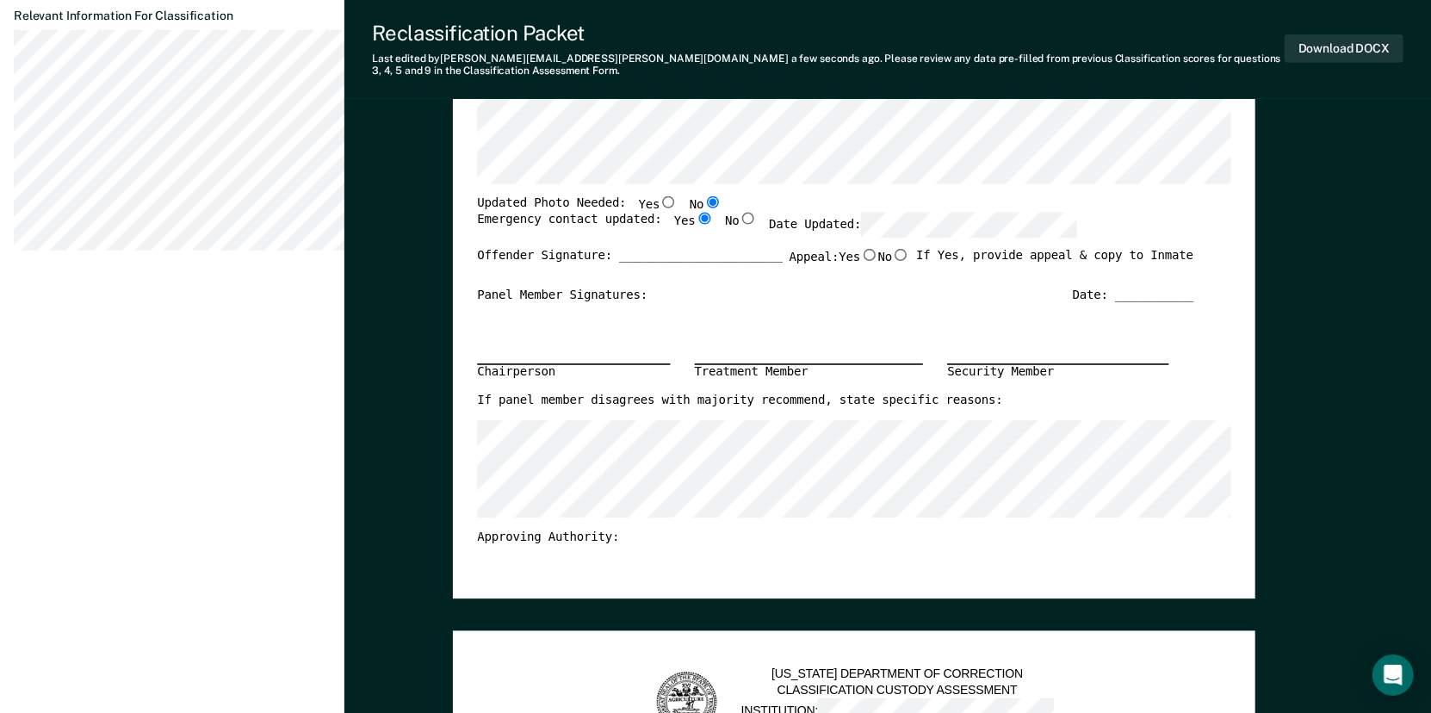
radio input "true"
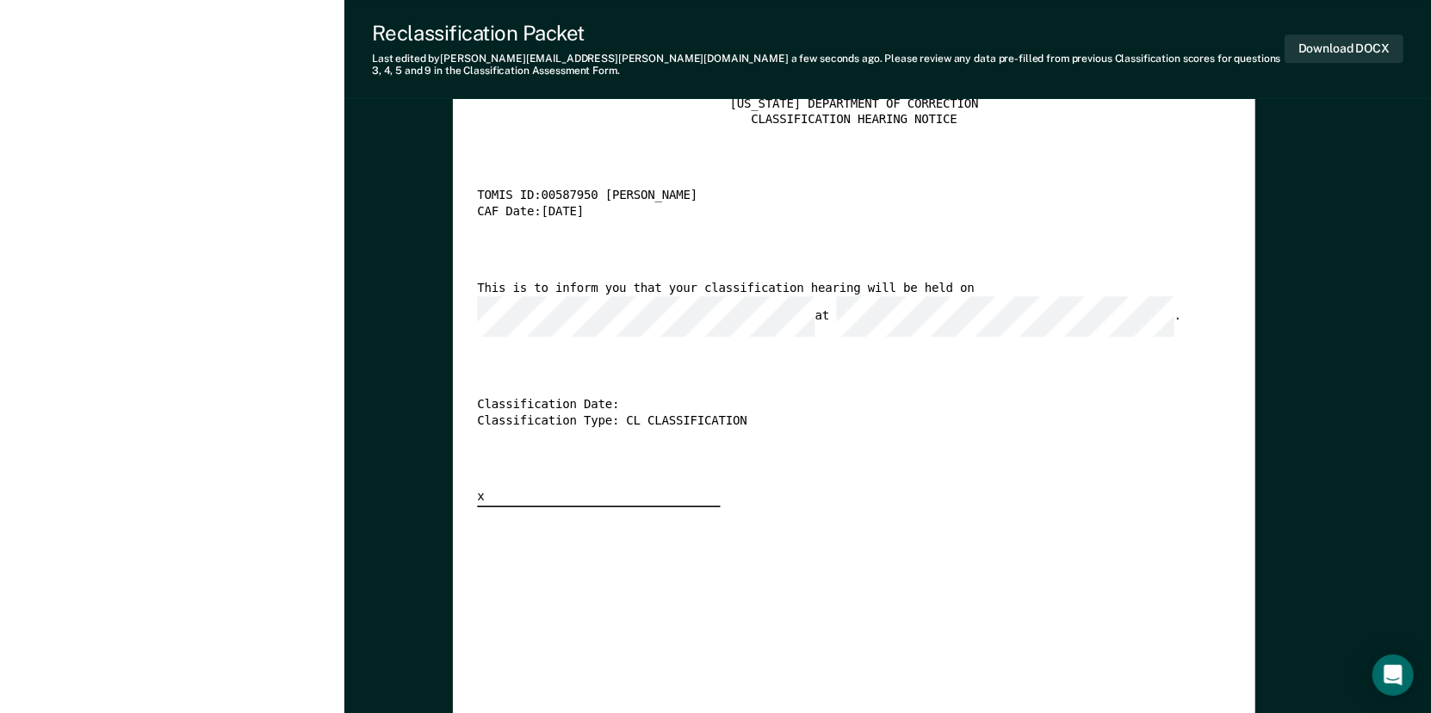
scroll to position [3702, 0]
type textarea "x"
radio input "true"
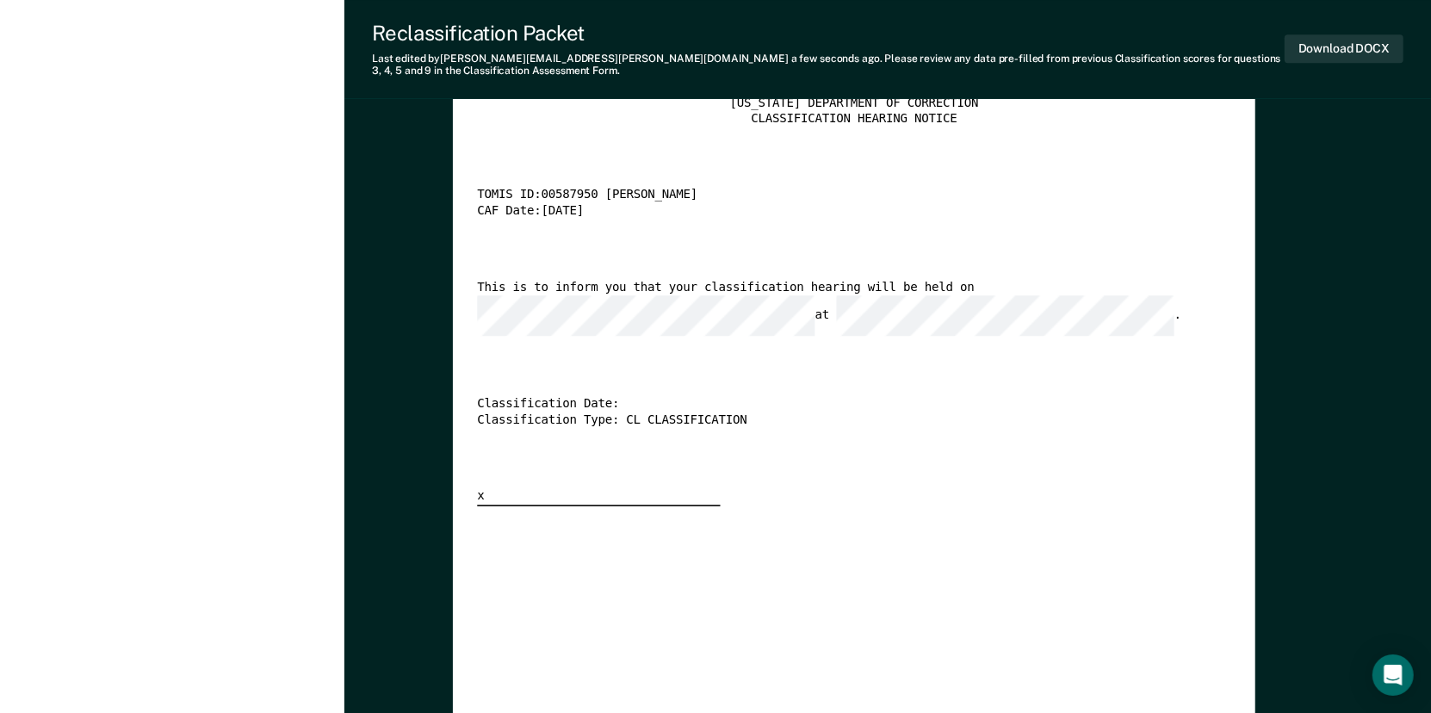
radio input "false"
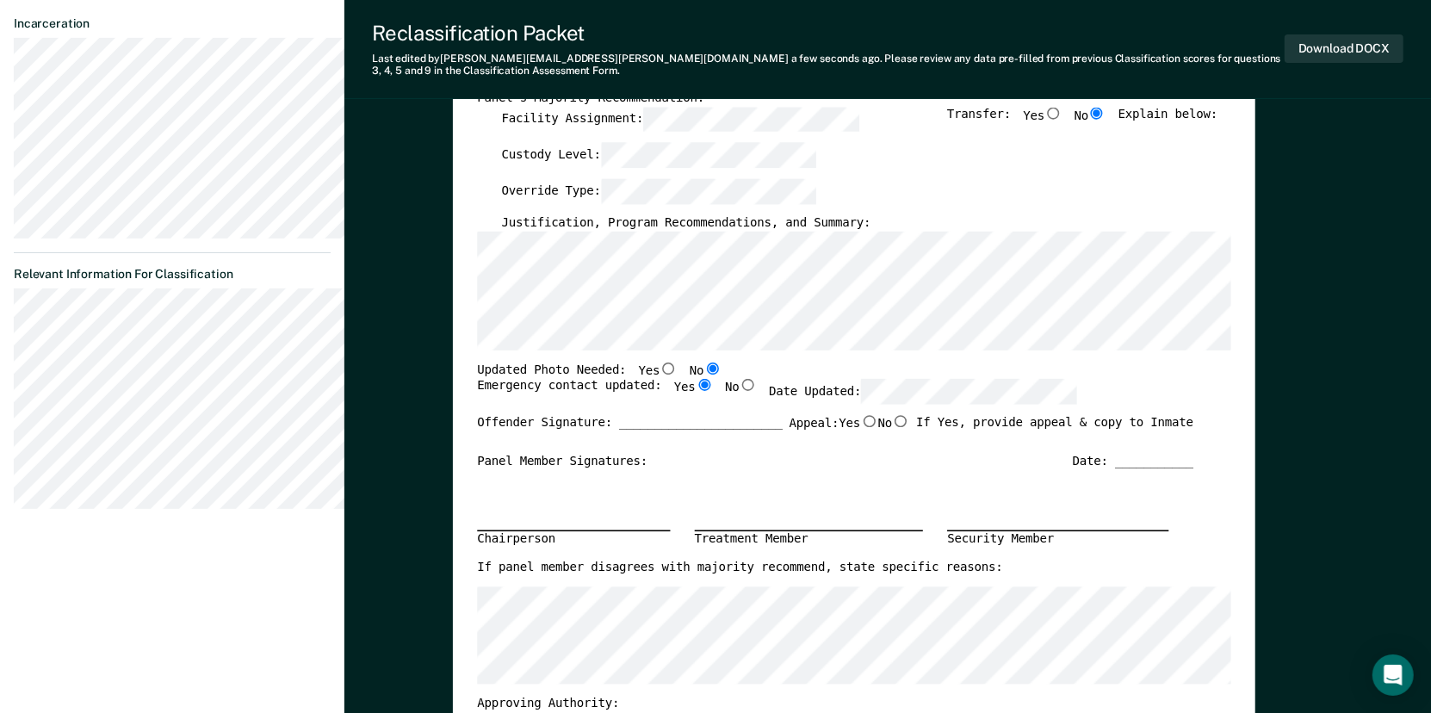
scroll to position [0, 0]
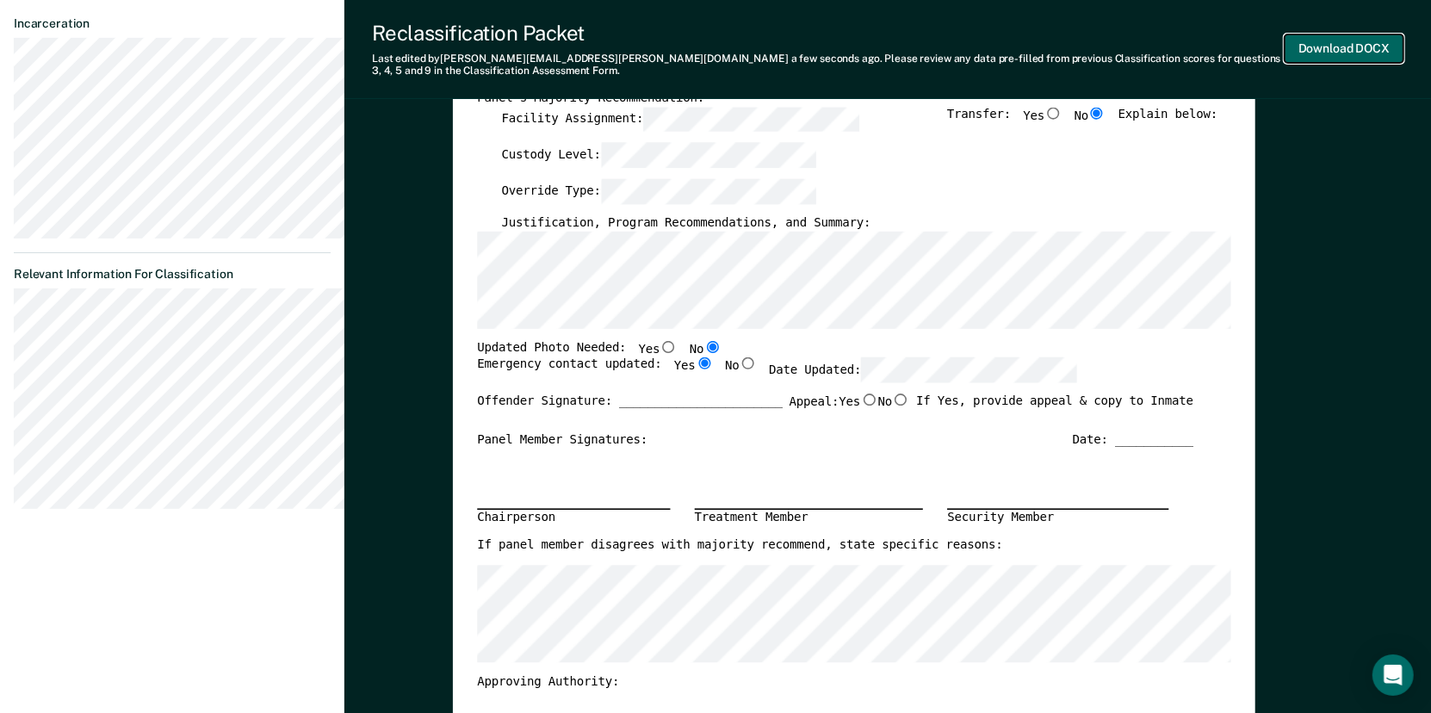
click at [1328, 59] on button "Download DOCX" at bounding box center [1344, 48] width 119 height 28
type textarea "x"
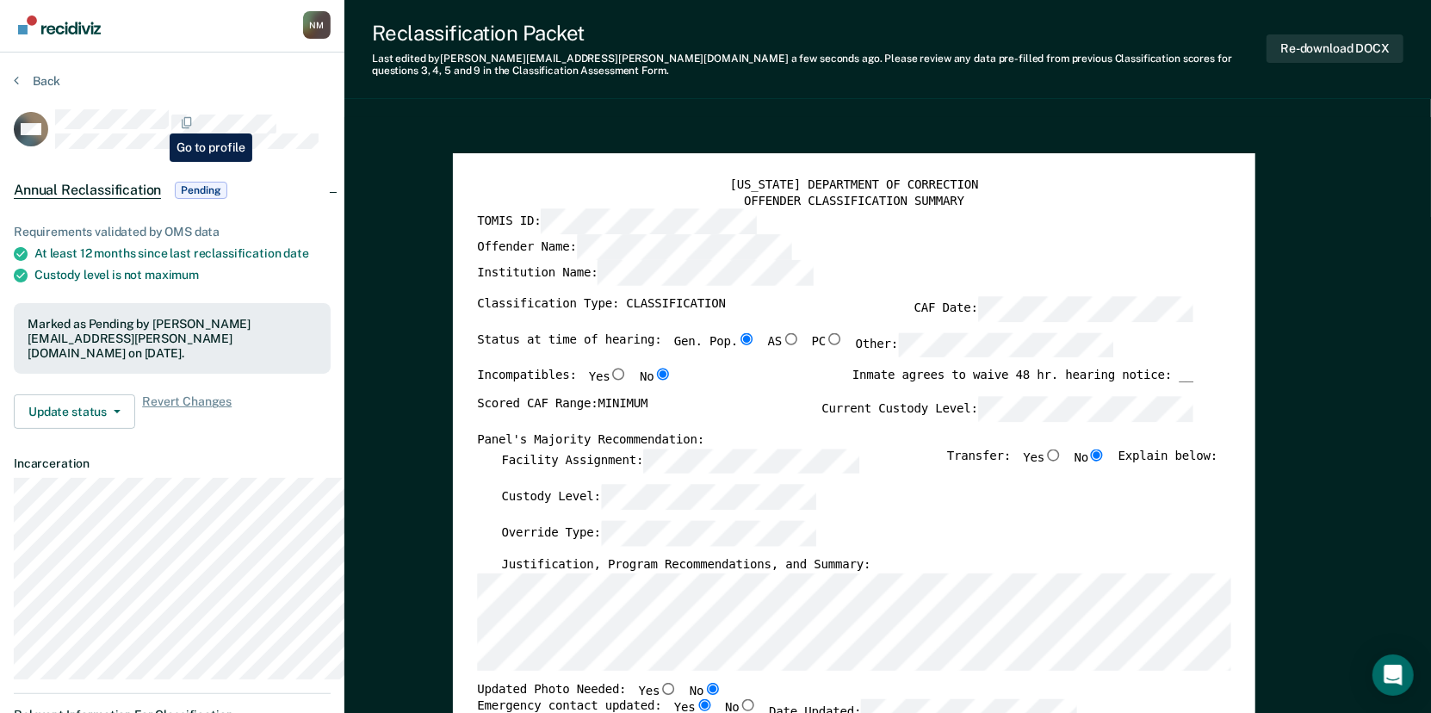
scroll to position [0, 0]
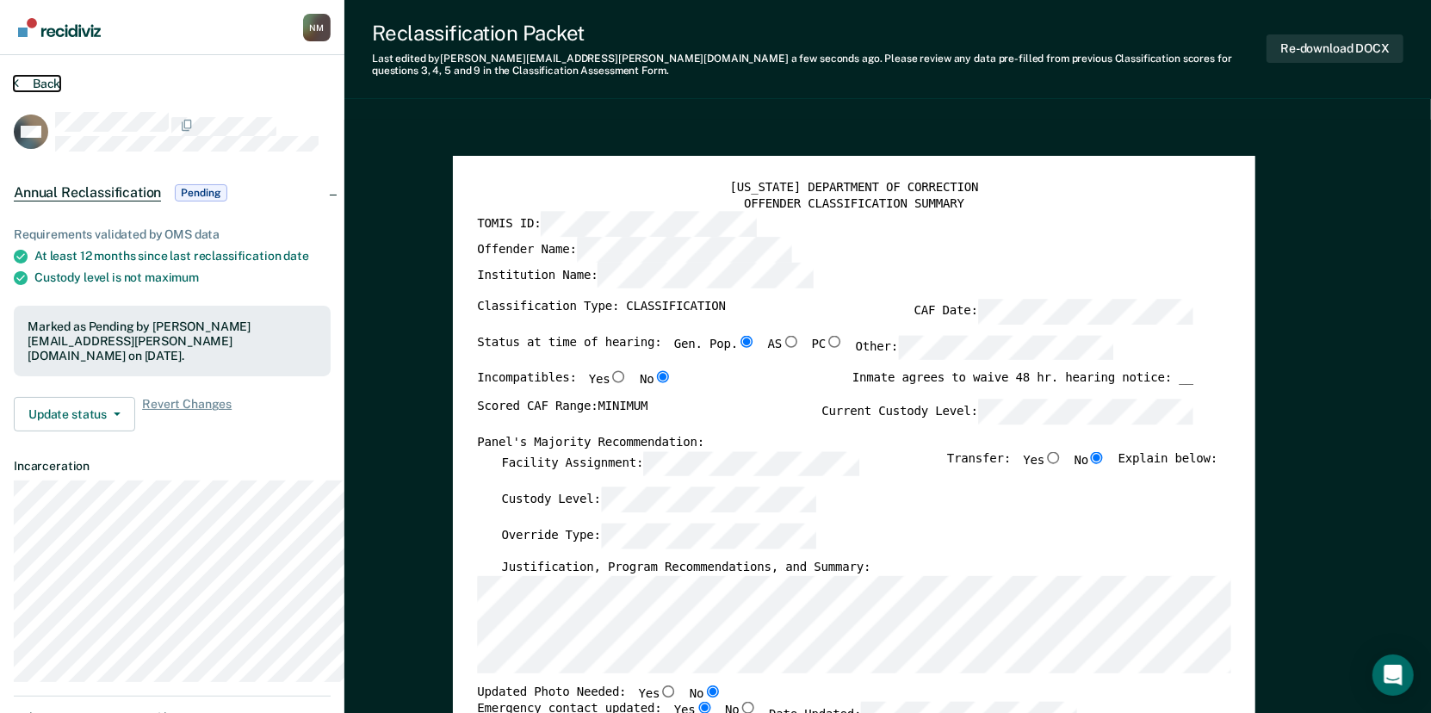
click at [20, 83] on button "Back" at bounding box center [37, 83] width 46 height 15
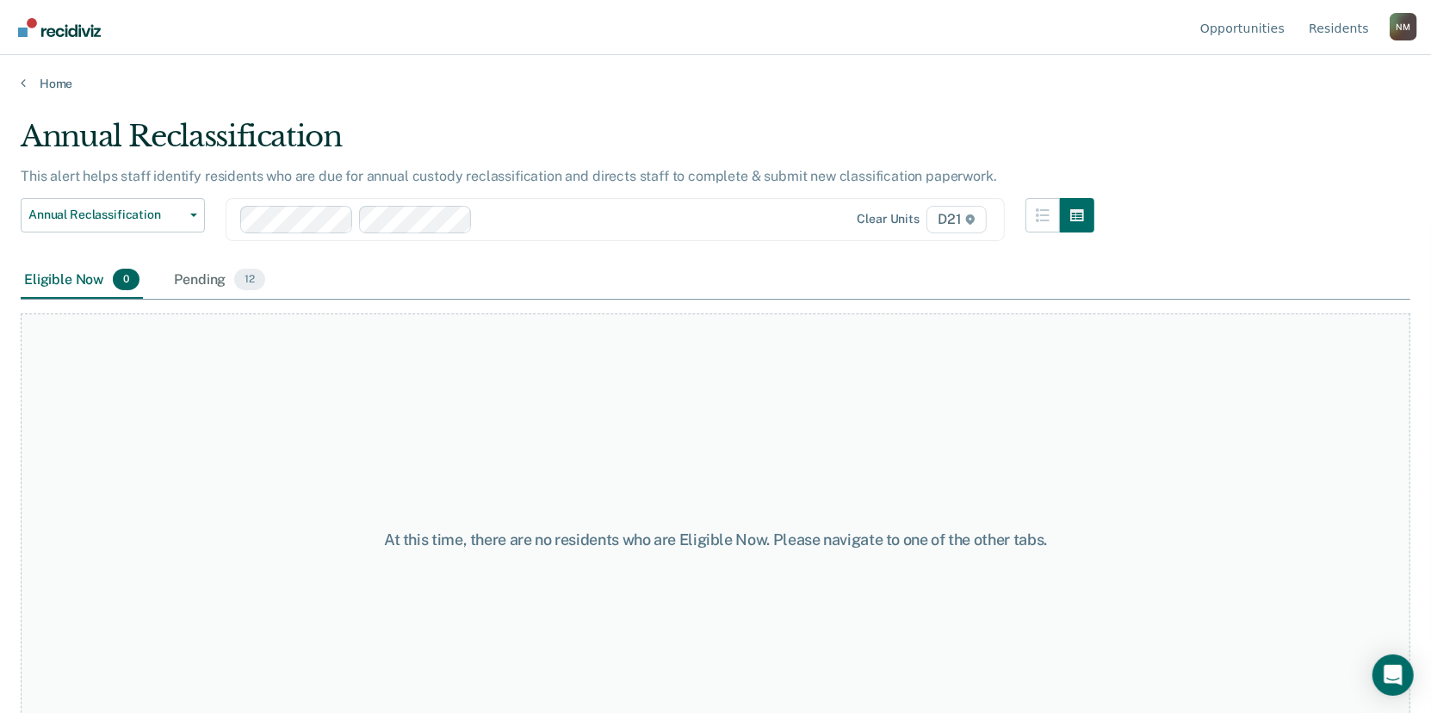
click at [1394, 30] on div "N M" at bounding box center [1404, 27] width 28 height 28
click at [1309, 143] on link "Log Out" at bounding box center [1334, 135] width 111 height 15
